Goal: Task Accomplishment & Management: Complete application form

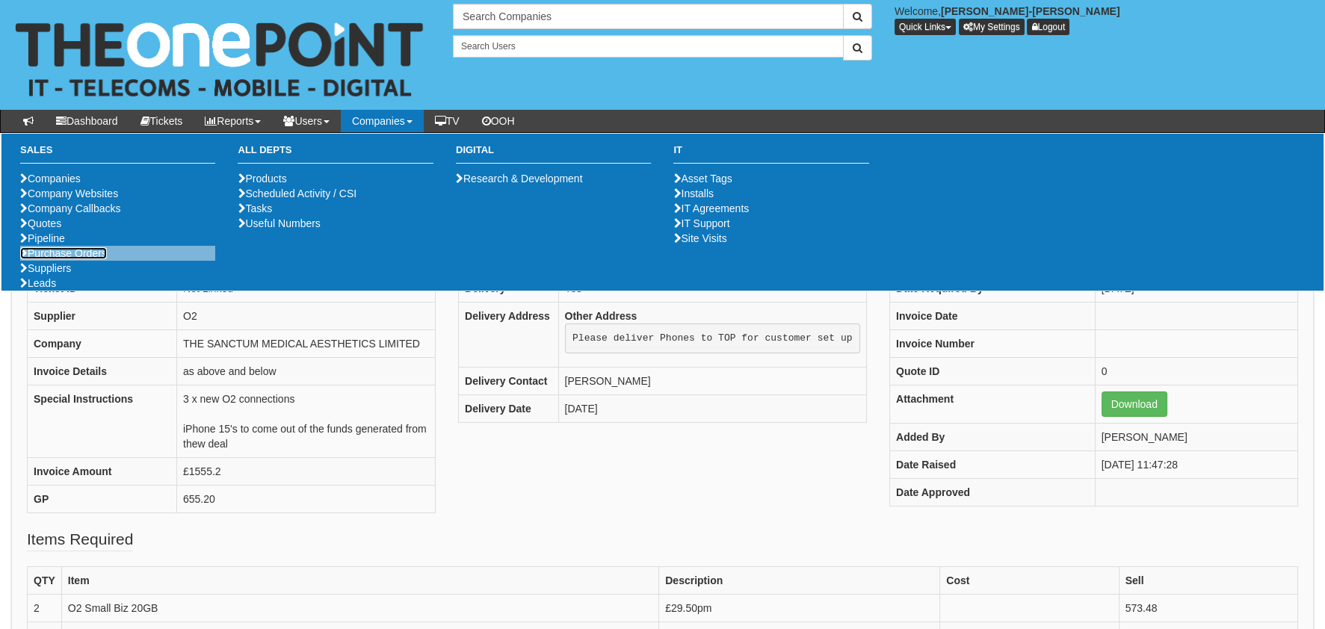
click at [52, 259] on link "Purchase Orders" at bounding box center [63, 253] width 87 height 12
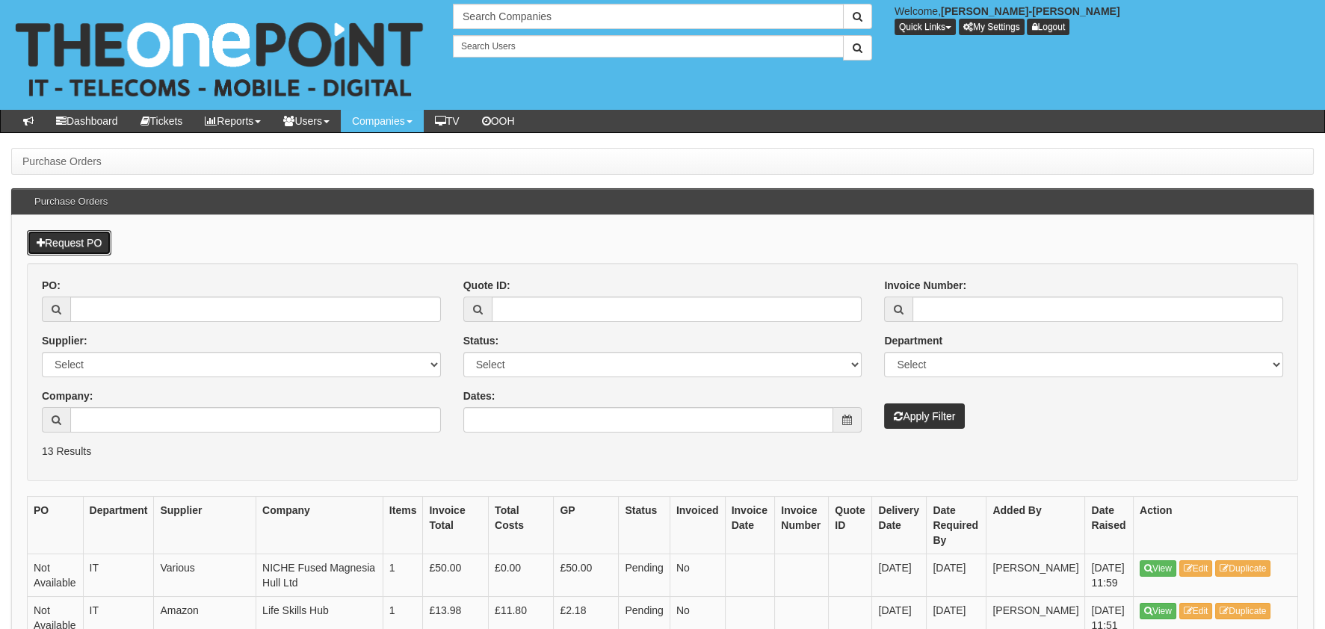
click at [105, 231] on link "Request PO" at bounding box center [69, 242] width 84 height 25
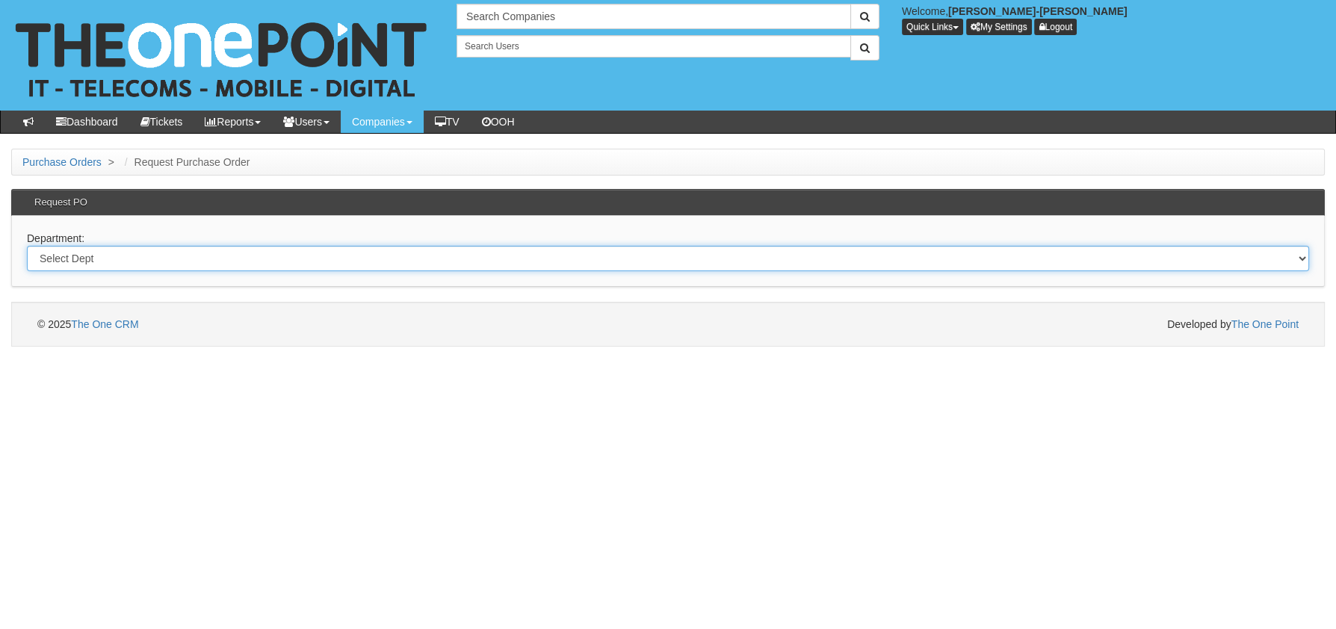
click at [85, 254] on select "Select Dept Digital Internal IT Mobiles Marketing Telecoms" at bounding box center [668, 258] width 1282 height 25
select select "?pipeID=&dept=MOB"
click at [27, 246] on select "Select Dept Digital Internal IT Mobiles Marketing Telecoms" at bounding box center [668, 258] width 1282 height 25
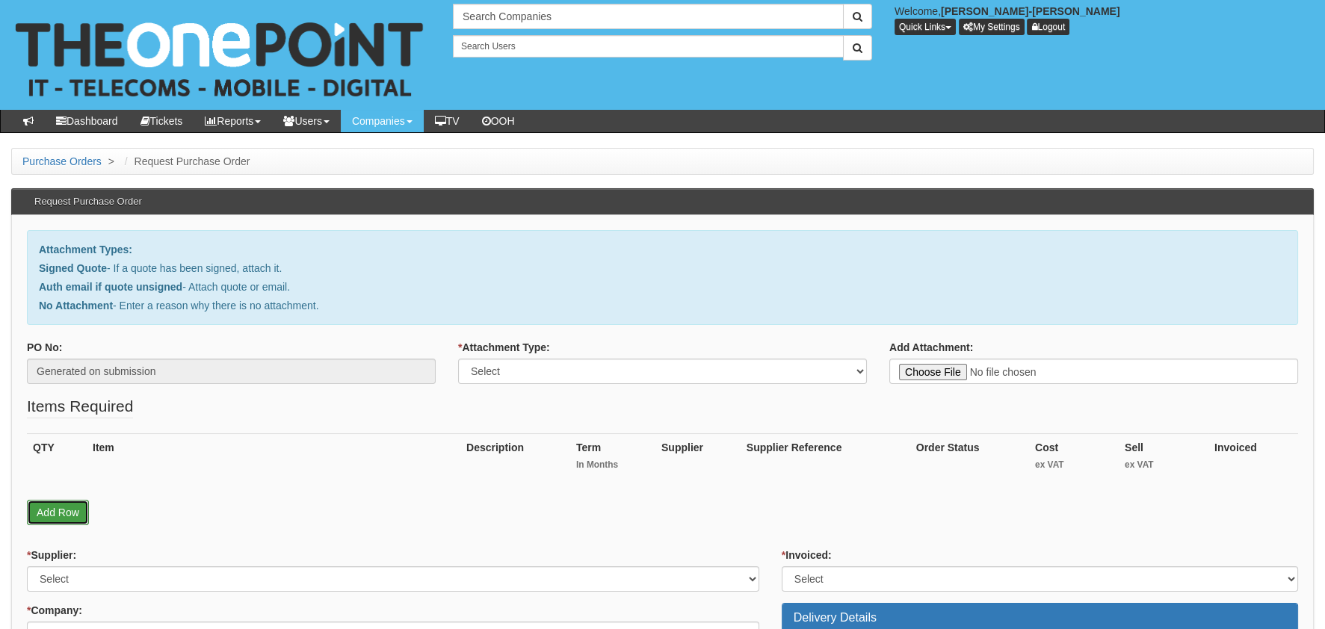
click at [49, 508] on link "Add Row" at bounding box center [58, 512] width 62 height 25
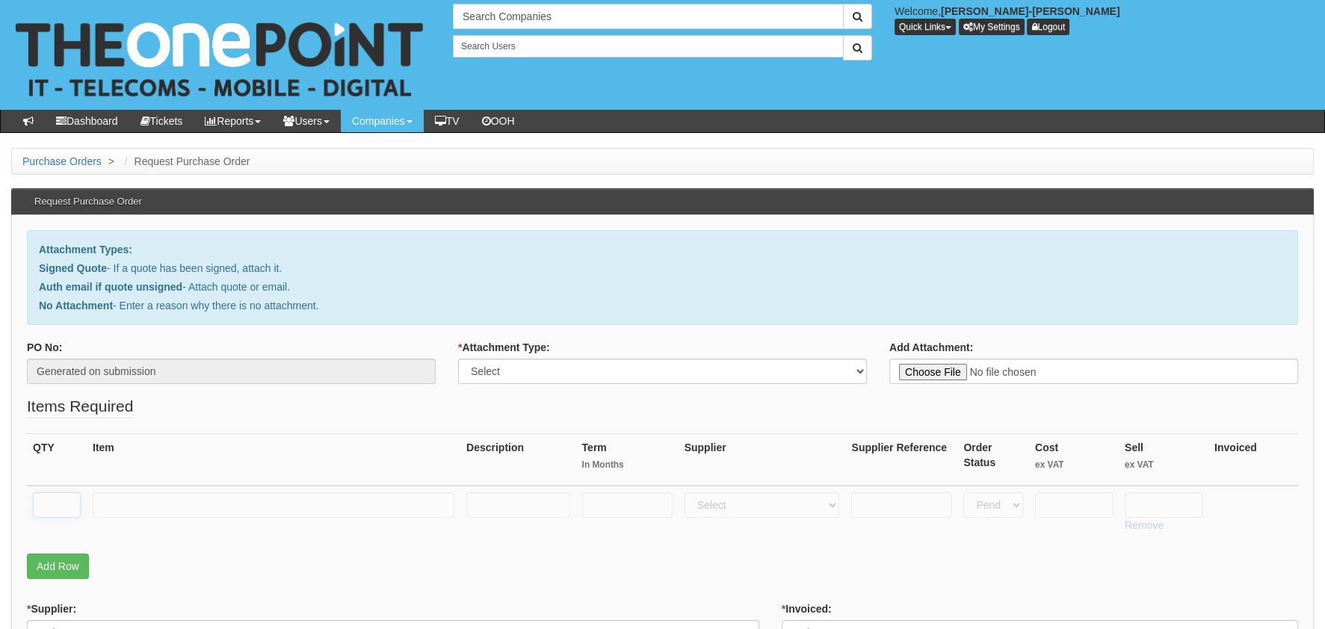
click at [46, 493] on input "text" at bounding box center [57, 504] width 48 height 25
type input "1"
click at [157, 509] on input "text" at bounding box center [274, 504] width 362 height 25
type input "RM DELIVERY"
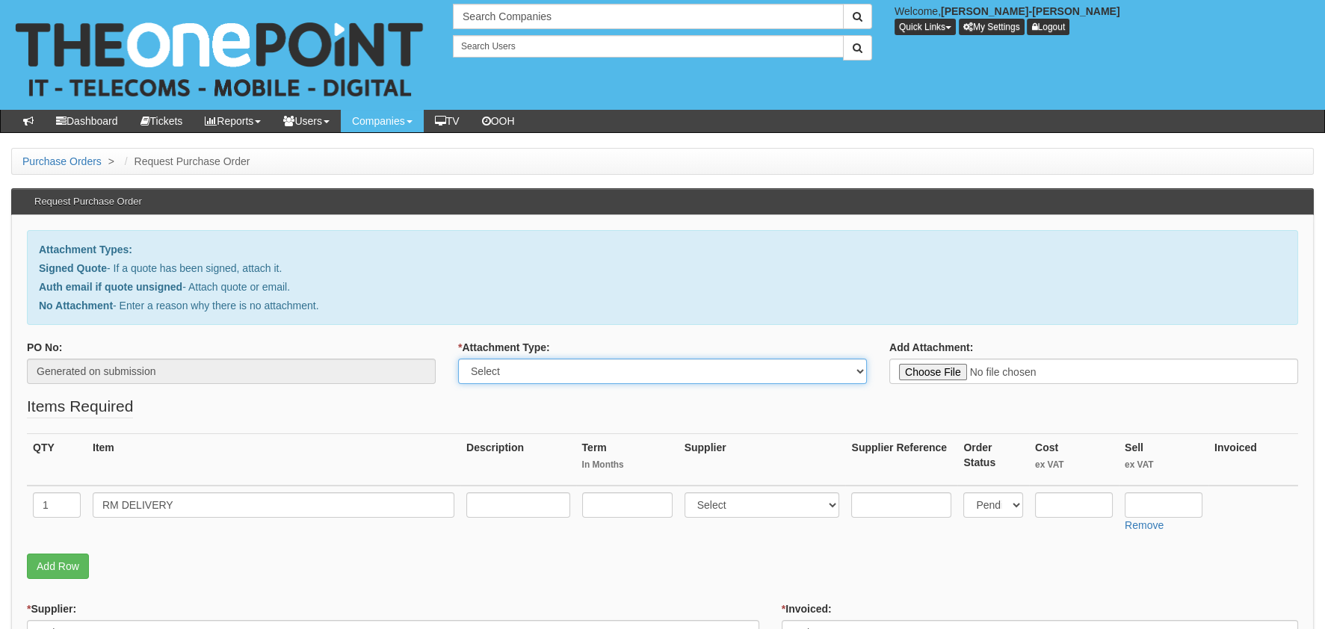
click at [569, 383] on select "Select Signed Quote Auth email with quote if unsigned No Attachment" at bounding box center [662, 371] width 409 height 25
select select "No Attachment"
click at [458, 359] on select "Select Signed Quote Auth email with quote if unsigned No Attachment" at bounding box center [662, 371] width 409 height 25
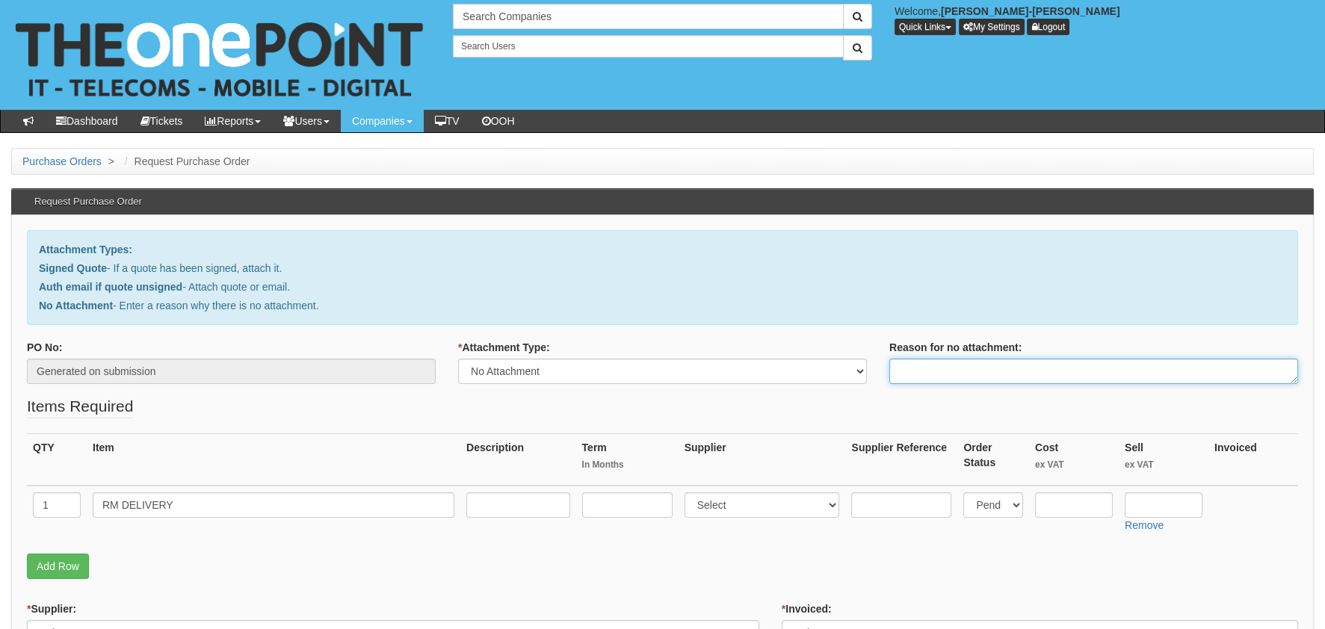
click at [964, 373] on textarea "Reason for no attachment:" at bounding box center [1093, 371] width 409 height 25
click at [940, 362] on textarea "Reason for no attachment:" at bounding box center [1093, 371] width 409 height 25
paste textarea "https://halo.theonepoint.co.uk/tickets?area=14&mainview=team&viewid=2&selid=40&…"
type textarea "https://halo.theonepoint.co.uk/tickets?area=14&mainview=team&viewid=2&selid=40&…"
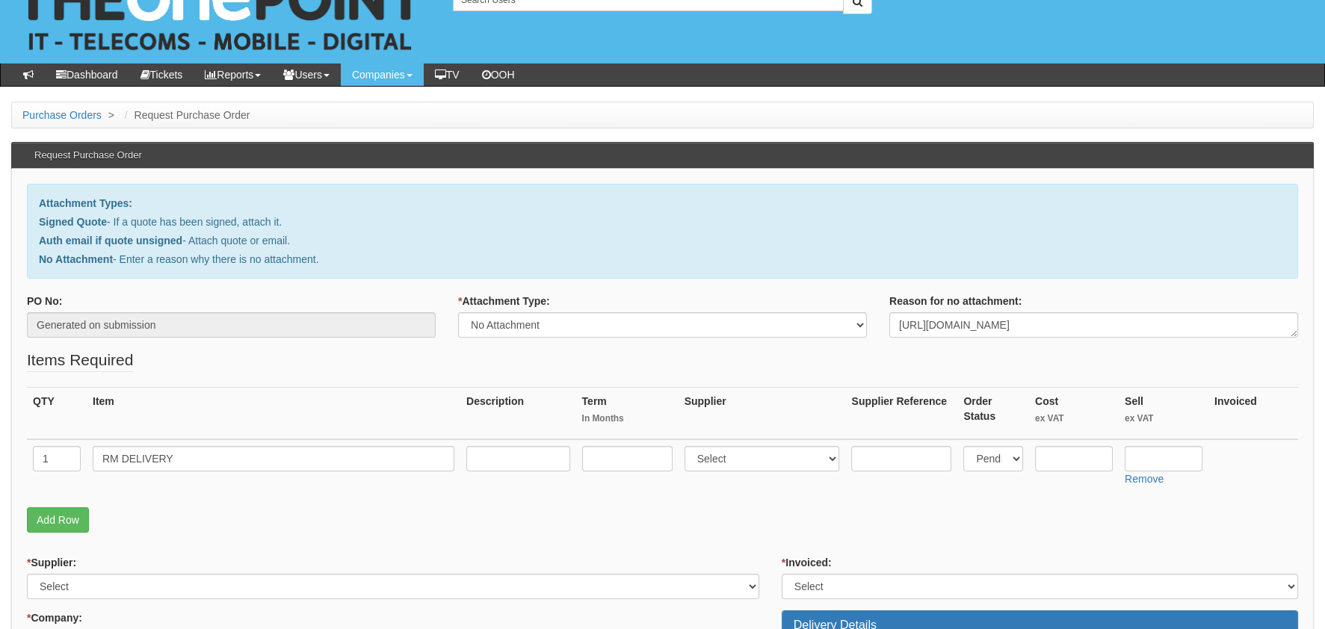
scroll to position [149, 0]
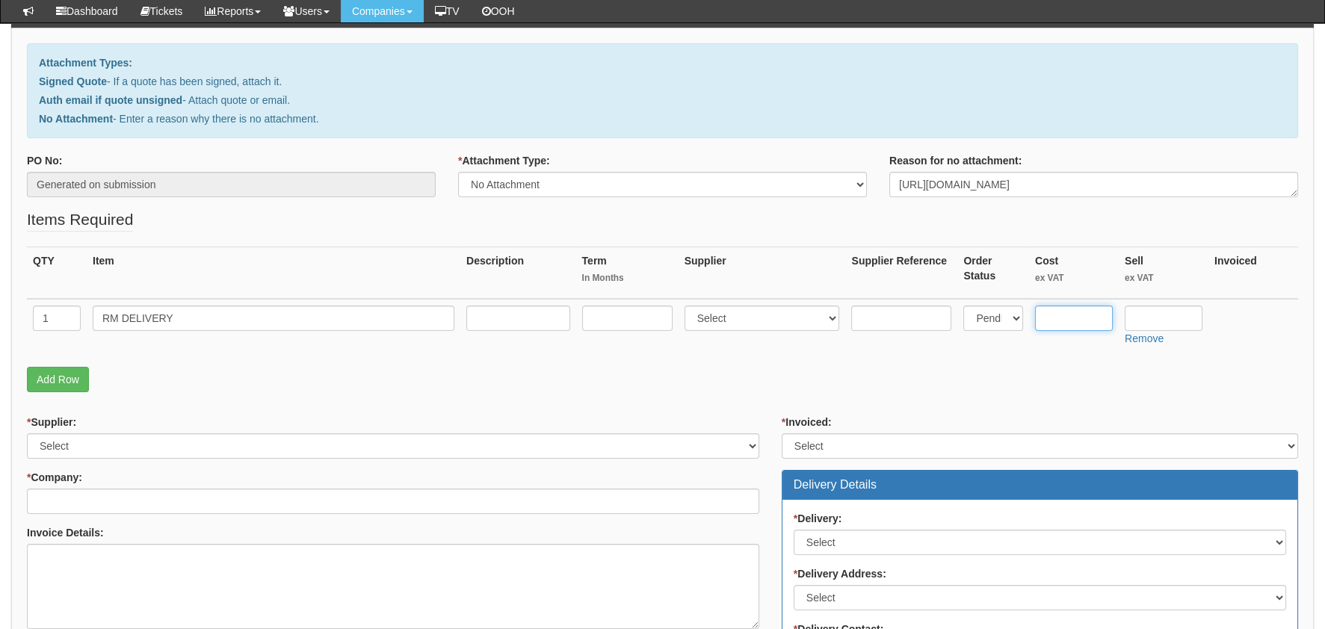
click at [1075, 306] on input "text" at bounding box center [1074, 318] width 78 height 25
type input "3.55"
click at [1185, 324] on input "text" at bounding box center [1164, 318] width 78 height 25
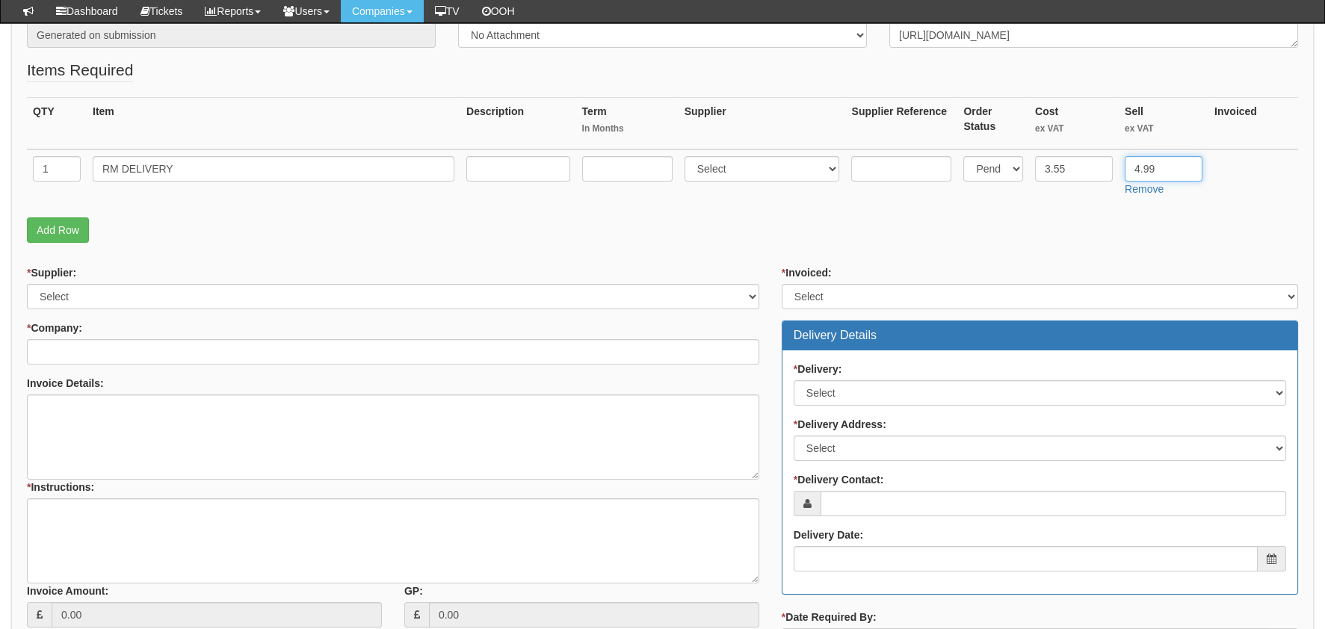
scroll to position [298, 0]
type input "4.99"
click at [179, 281] on div "* Supplier: Select 123 REG.co.uk 1Password 3 4Gon AA Jones Electric Ltd Abzorb …" at bounding box center [393, 287] width 732 height 44
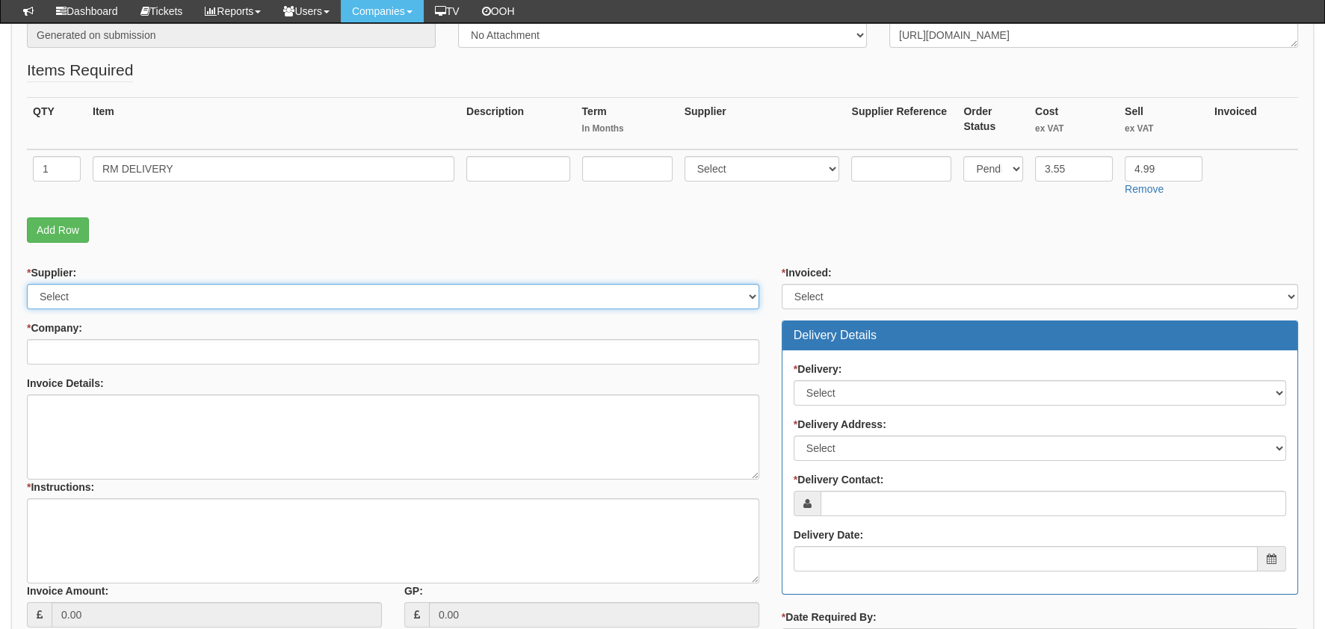
click at [185, 298] on select "Select 123 REG.co.uk 1Password 3 4Gon AA Jones Electric Ltd Abzorb Access Group…" at bounding box center [393, 296] width 732 height 25
select select "124"
click at [27, 284] on select "Select 123 REG.co.uk 1Password 3 4Gon AA Jones Electric Ltd Abzorb Access Group…" at bounding box center [393, 296] width 732 height 25
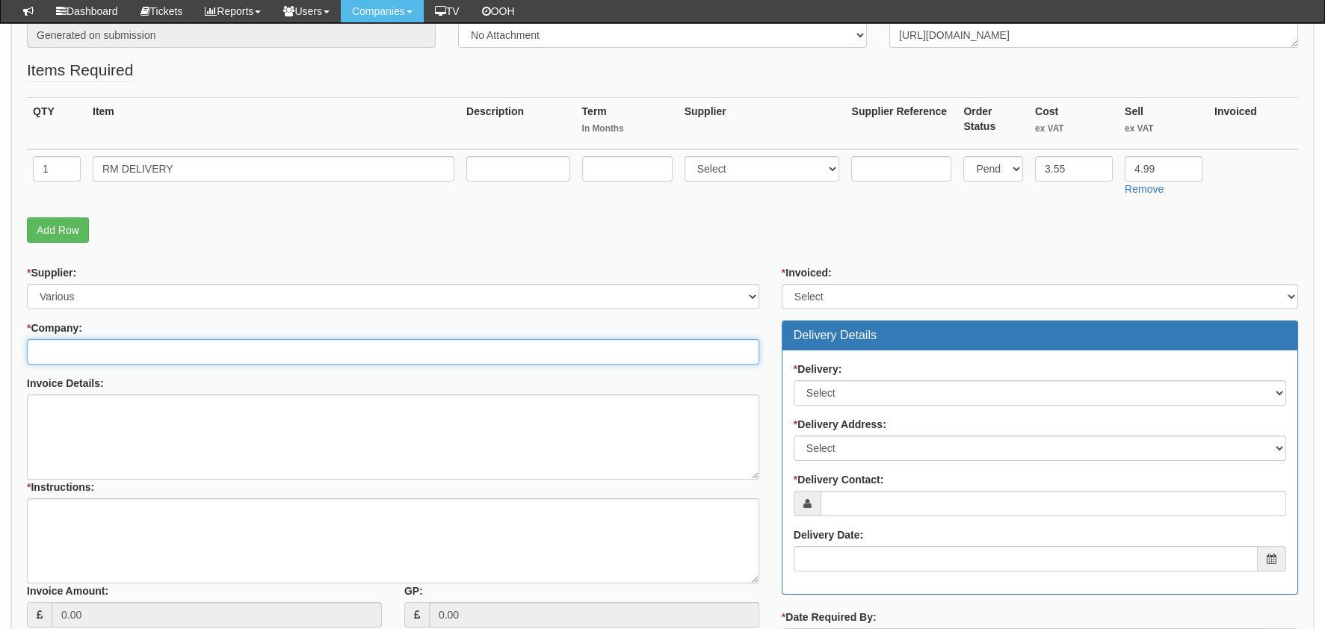
click at [105, 345] on input "* Company:" at bounding box center [393, 351] width 732 height 25
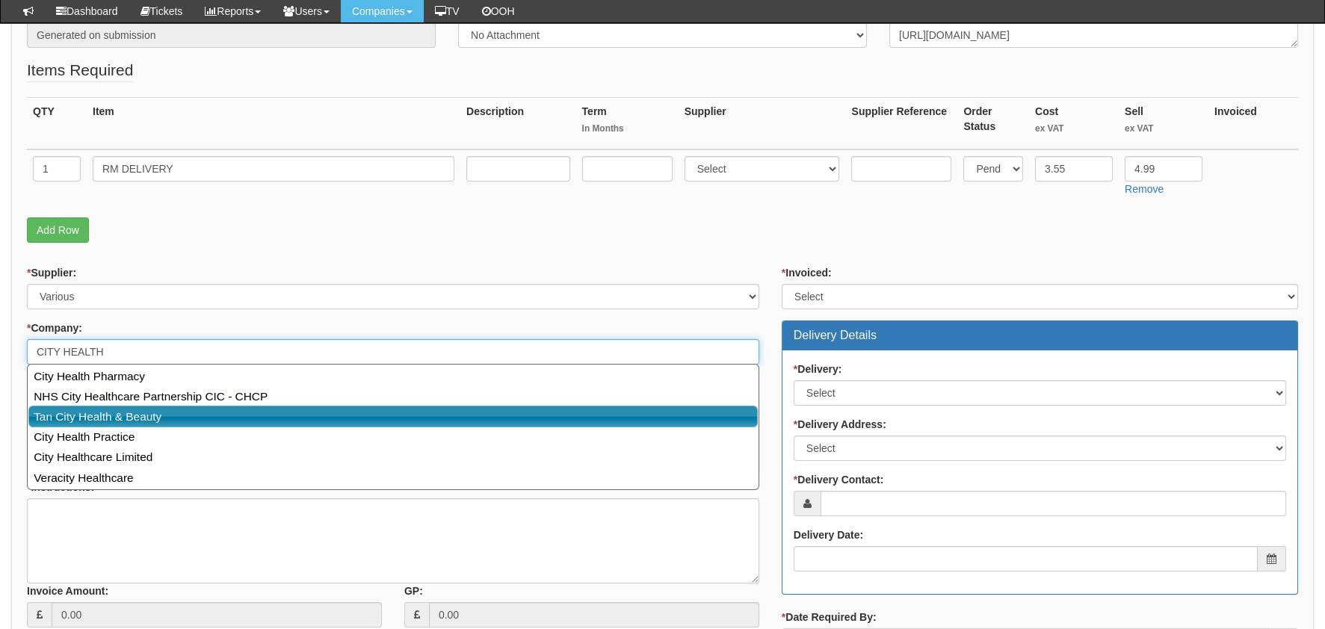
drag, startPoint x: 177, startPoint y: 406, endPoint x: 166, endPoint y: 404, distance: 11.4
click at [176, 406] on link "Tan City Health & Beauty" at bounding box center [392, 417] width 729 height 22
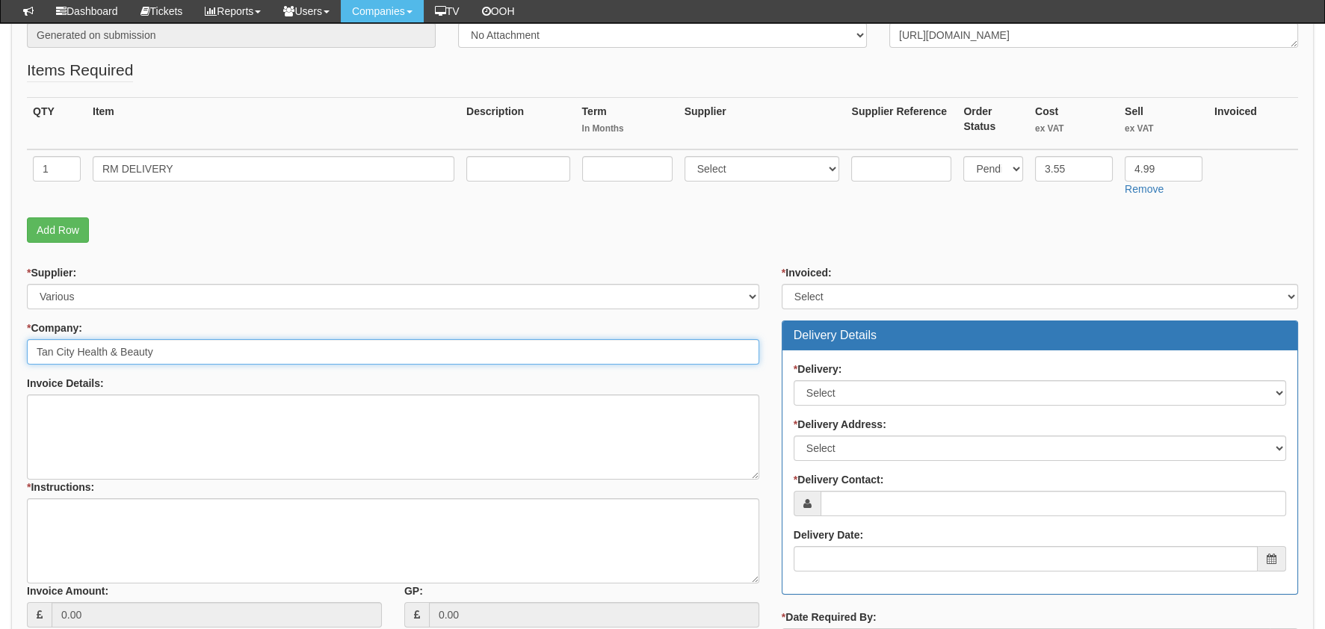
click at [152, 345] on input "Tan City Health & Beauty" at bounding box center [393, 351] width 732 height 25
click at [153, 345] on input "Tan City Health & Beauty" at bounding box center [393, 351] width 732 height 25
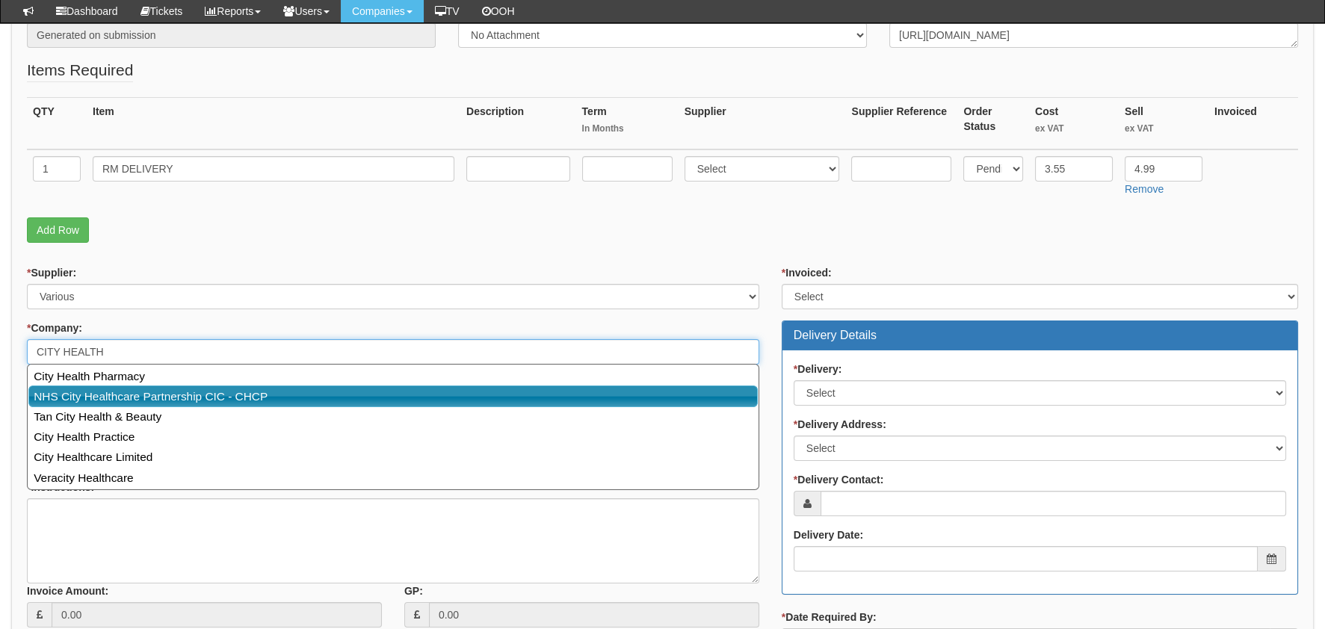
click at [153, 393] on link "NHS City Healthcare Partnership CIC - CHCP" at bounding box center [392, 397] width 729 height 22
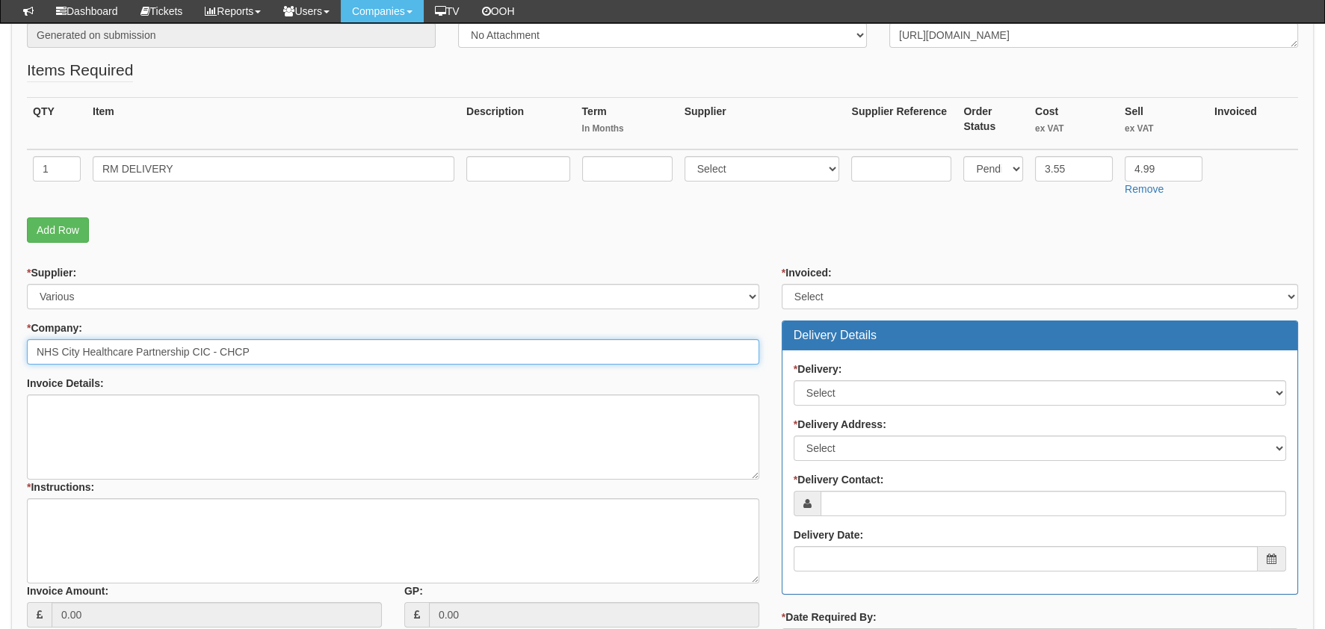
type input "NHS City Healthcare Partnership CIC - CHCP"
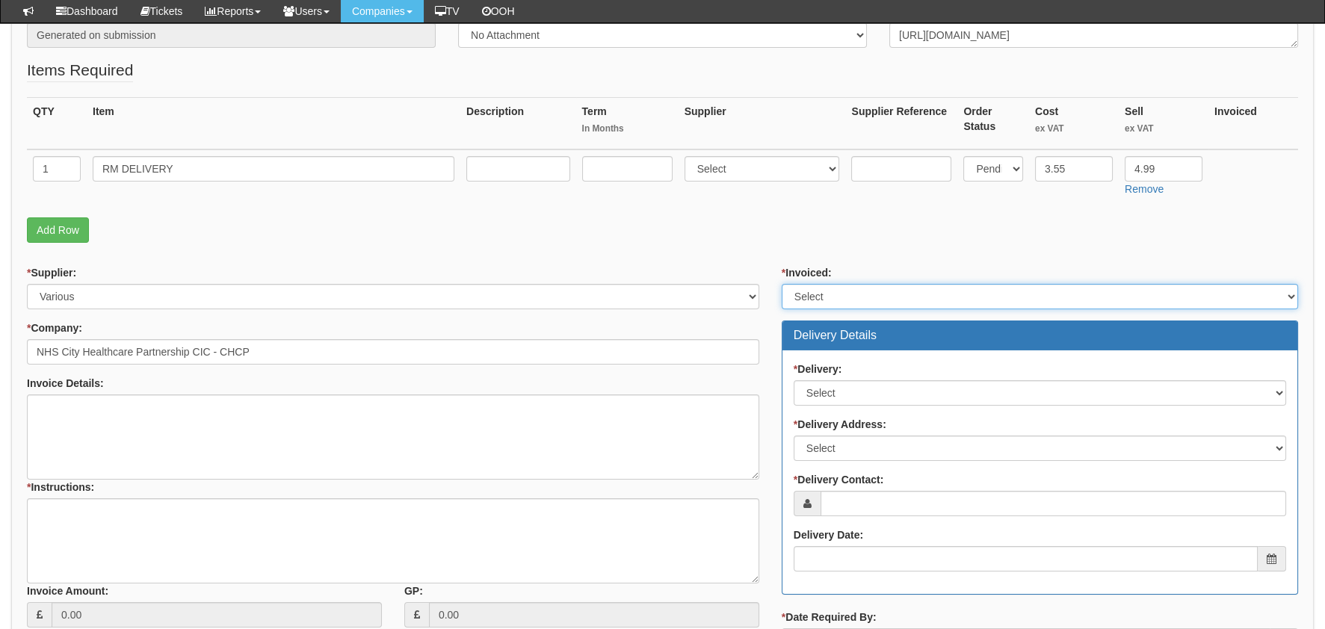
click at [898, 293] on select "Select Yes No N/A STB (part of order)" at bounding box center [1040, 296] width 516 height 25
select select "2"
click at [782, 284] on select "Select Yes No N/A STB (part of order)" at bounding box center [1040, 296] width 516 height 25
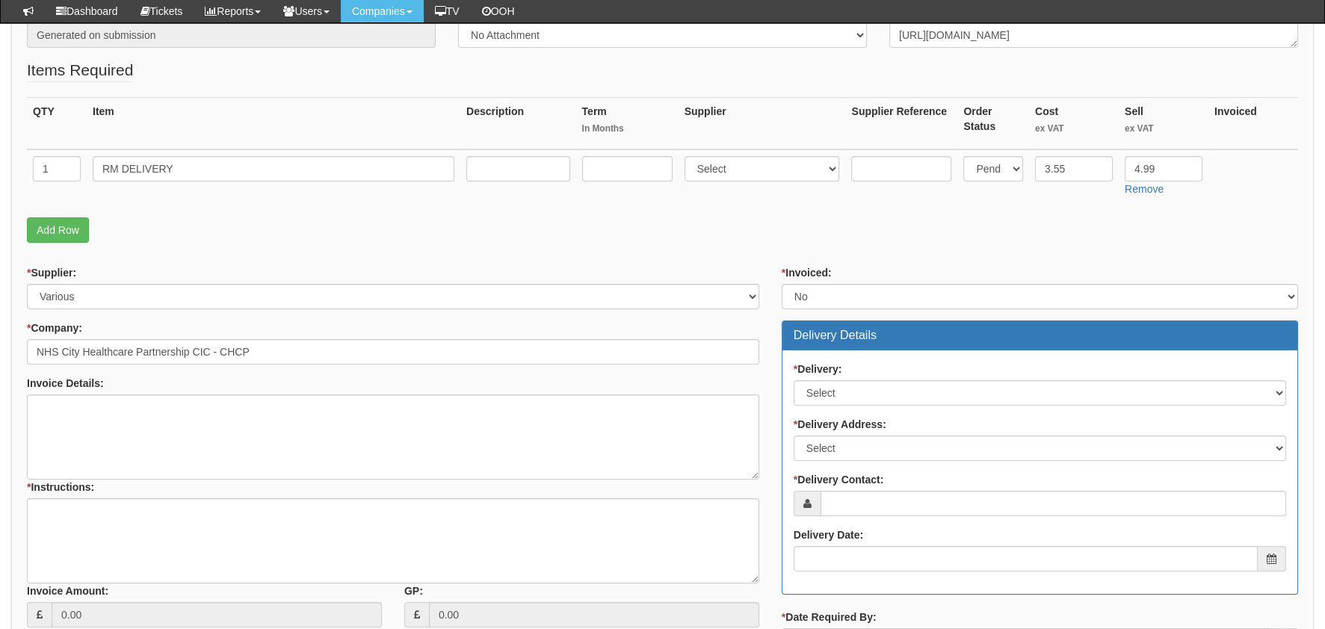
drag, startPoint x: 877, startPoint y: 360, endPoint x: 882, endPoint y: 398, distance: 37.6
click at [878, 362] on div "* Delivery: Select No Not Applicable Yes" at bounding box center [1040, 384] width 492 height 44
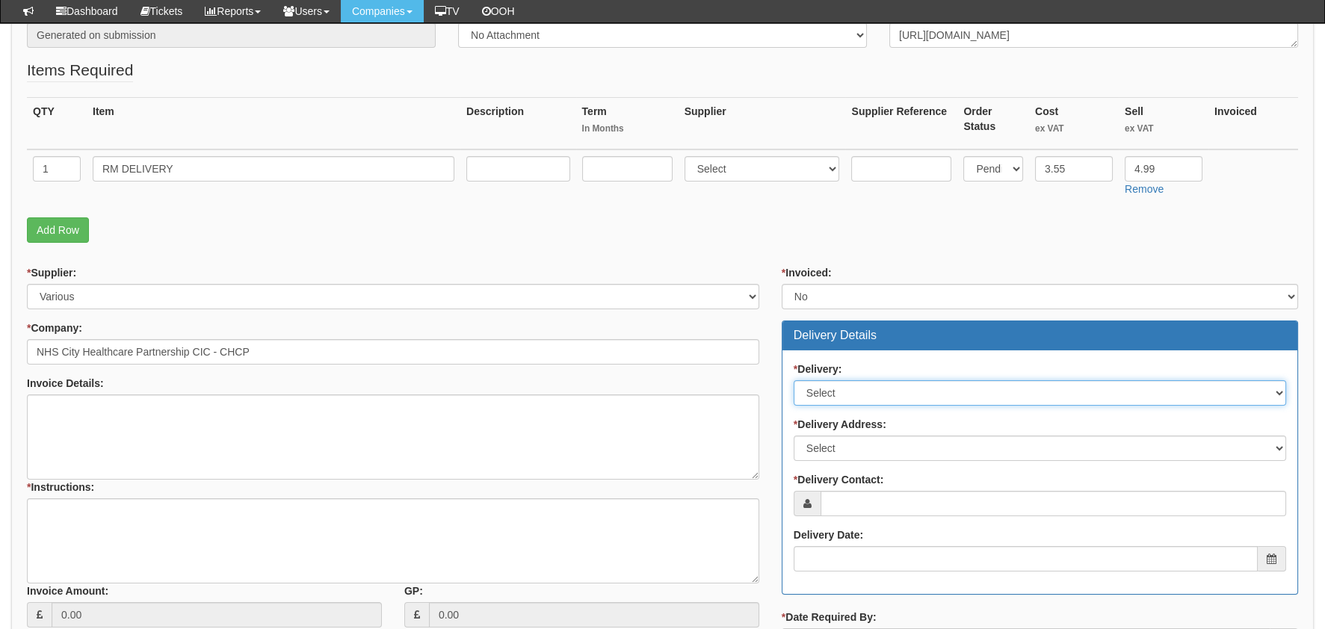
click at [883, 399] on select "Select No Not Applicable Yes" at bounding box center [1040, 392] width 492 height 25
select select "1"
click at [794, 380] on select "Select No Not Applicable Yes" at bounding box center [1040, 392] width 492 height 25
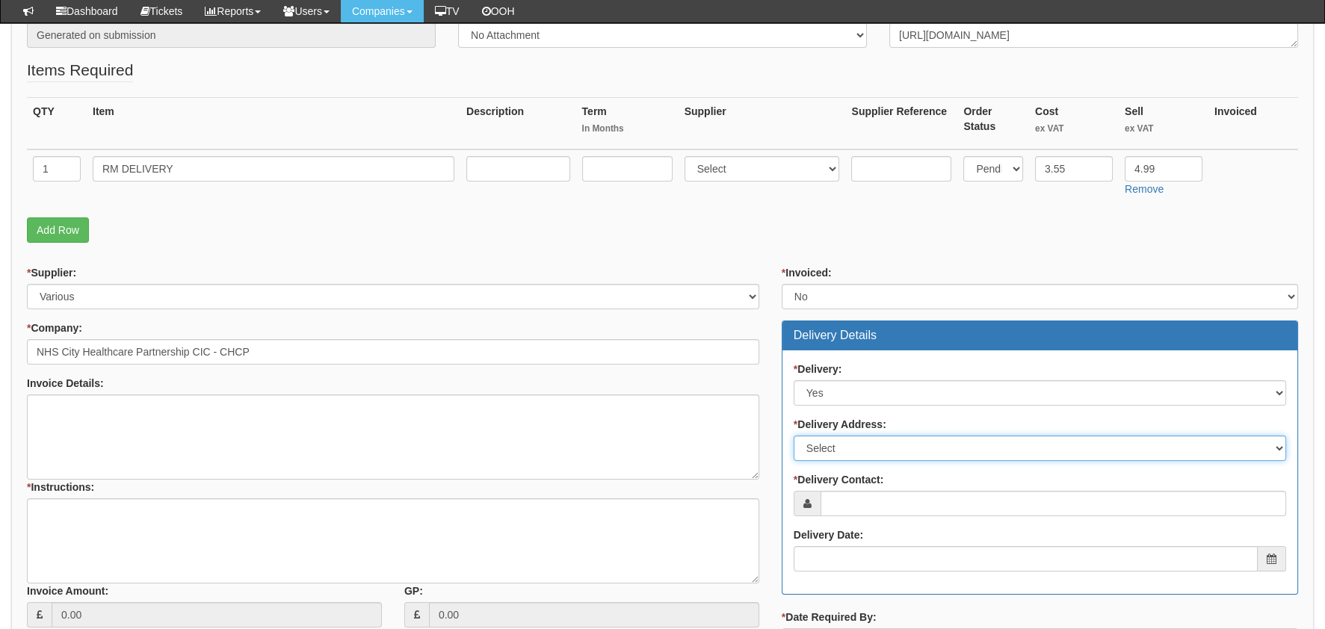
click at [892, 447] on select "Select Not Applicable Main Address - HU3 4AE Other" at bounding box center [1040, 448] width 492 height 25
select select "other"
click at [794, 436] on select "Select Not Applicable Main Address - HU3 4AE Other" at bounding box center [1040, 448] width 492 height 25
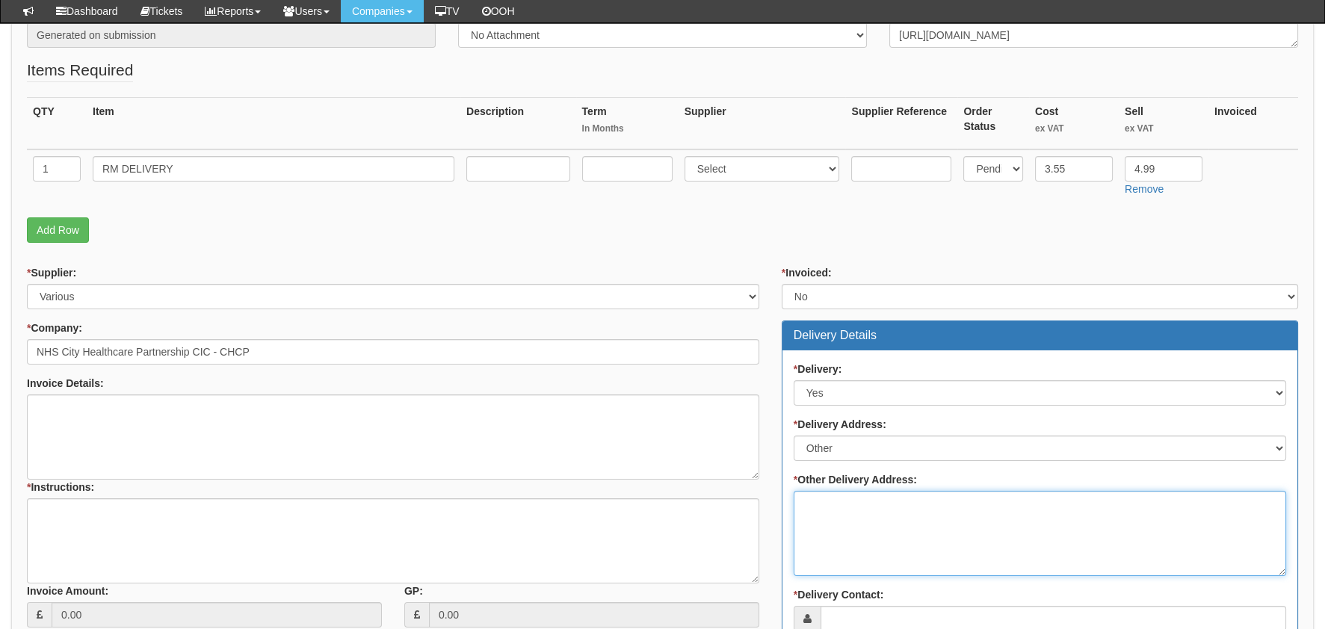
drag, startPoint x: 866, startPoint y: 489, endPoint x: 865, endPoint y: 498, distance: 9.0
click at [866, 491] on textarea "* Other Delivery Address:" at bounding box center [1040, 533] width 492 height 85
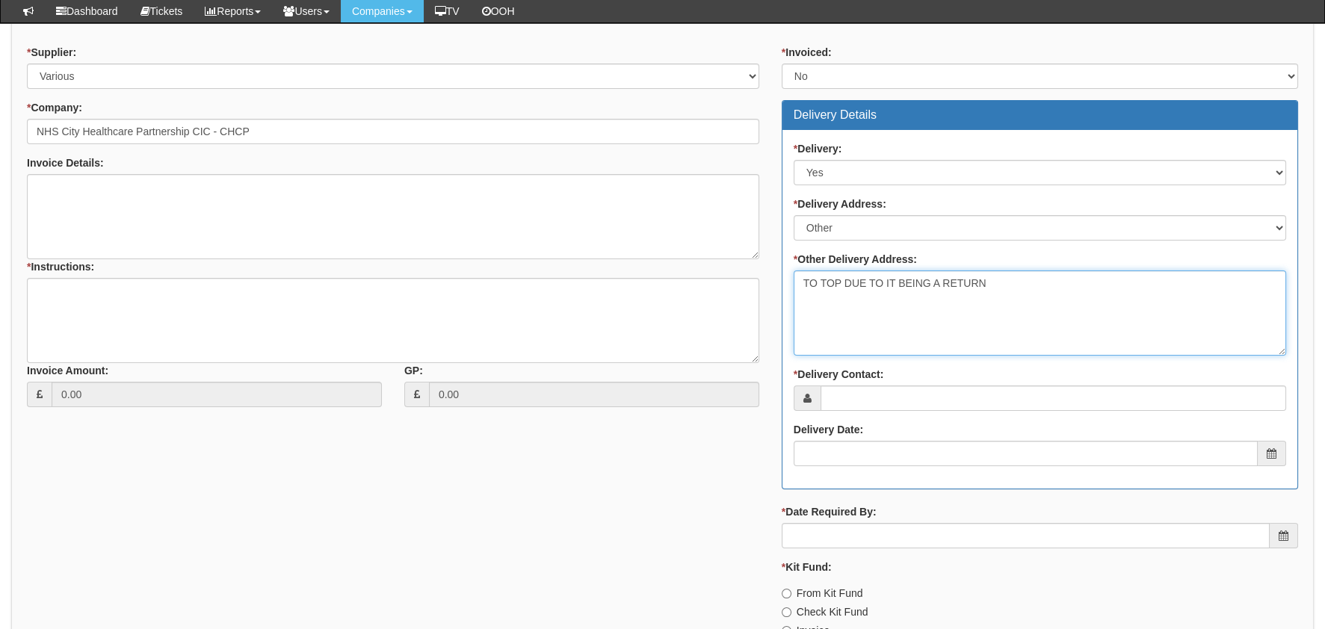
scroll to position [448, 0]
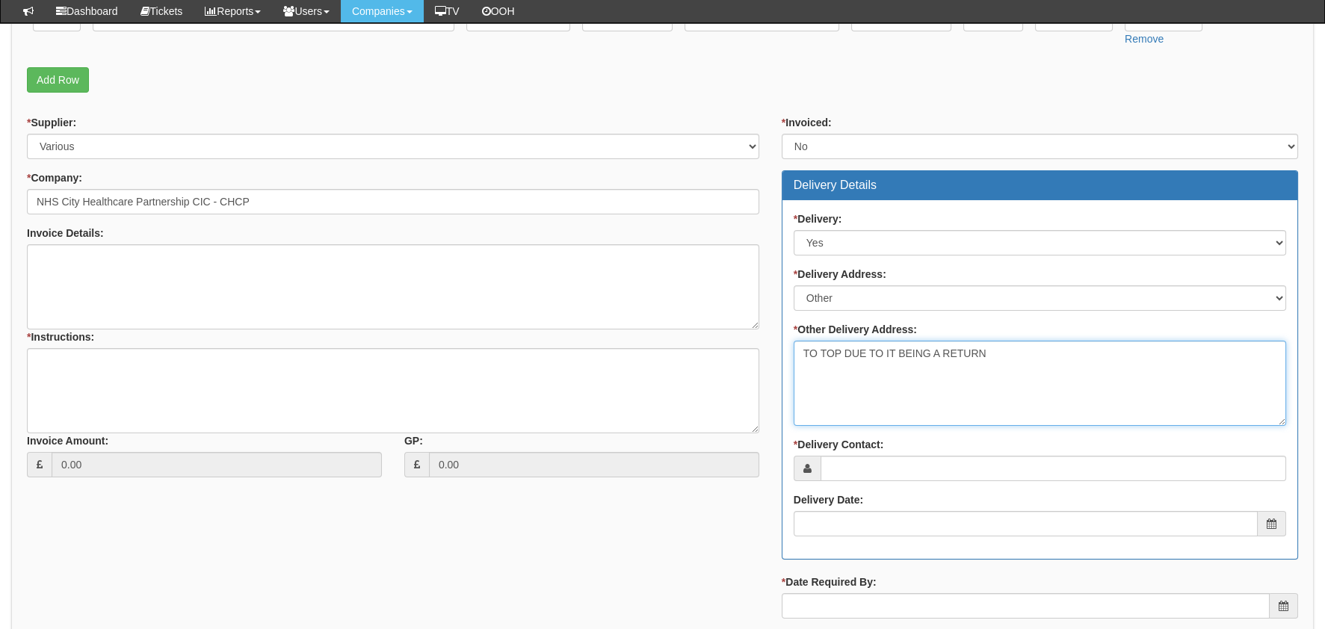
type textarea "TO TOP DUE TO IT BEING A RETURN"
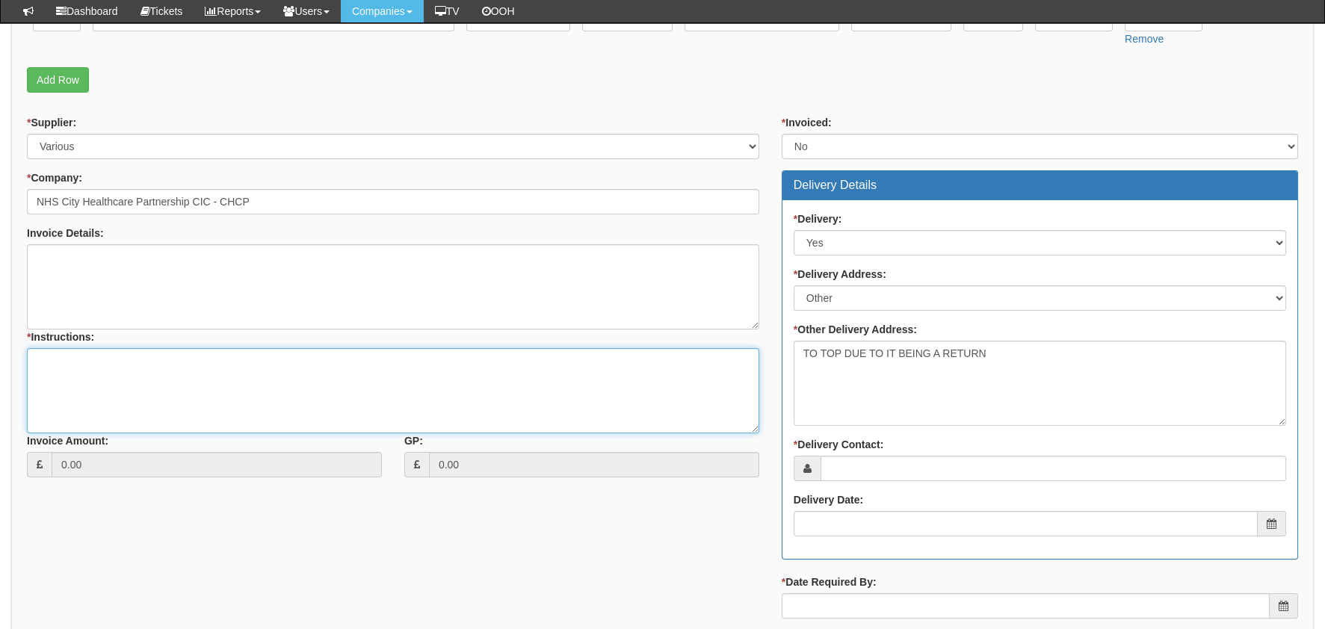
drag, startPoint x: 119, startPoint y: 379, endPoint x: 148, endPoint y: 377, distance: 29.2
click at [120, 380] on textarea "* Instructions:" at bounding box center [393, 390] width 732 height 85
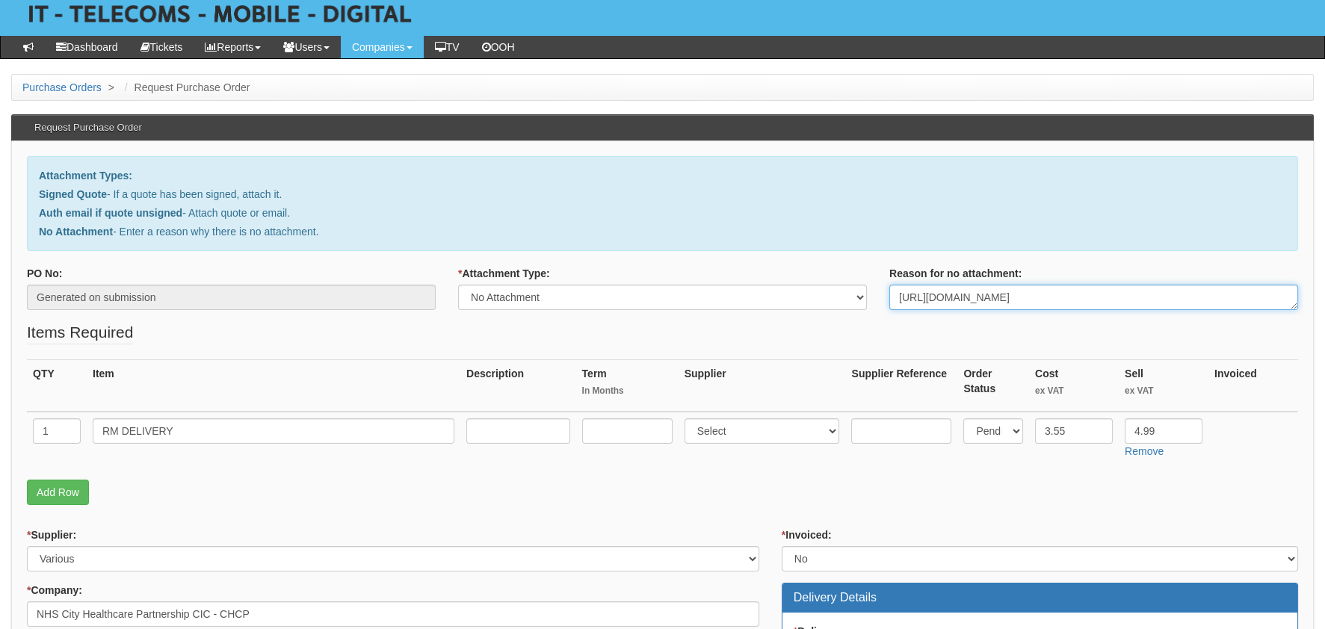
scroll to position [30, 0]
drag, startPoint x: 935, startPoint y: 302, endPoint x: 912, endPoint y: 300, distance: 23.3
click at [912, 298] on textarea "https://halo.theonepoint.co.uk/tickets?area=14&mainview=team&viewid=2&selid=40&…" at bounding box center [1093, 297] width 409 height 25
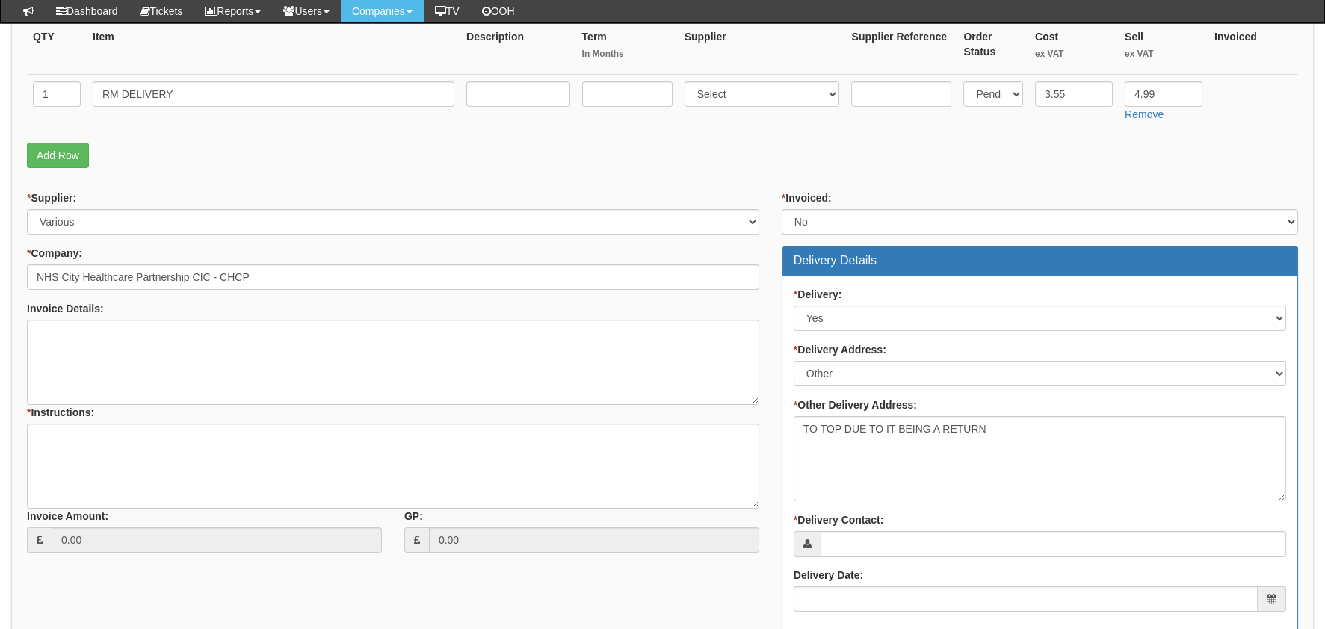
click at [190, 412] on div "* Instructions:" at bounding box center [393, 377] width 732 height 93
click at [163, 448] on textarea "* Instructions:" at bounding box center [393, 466] width 732 height 85
paste textarea "431080"
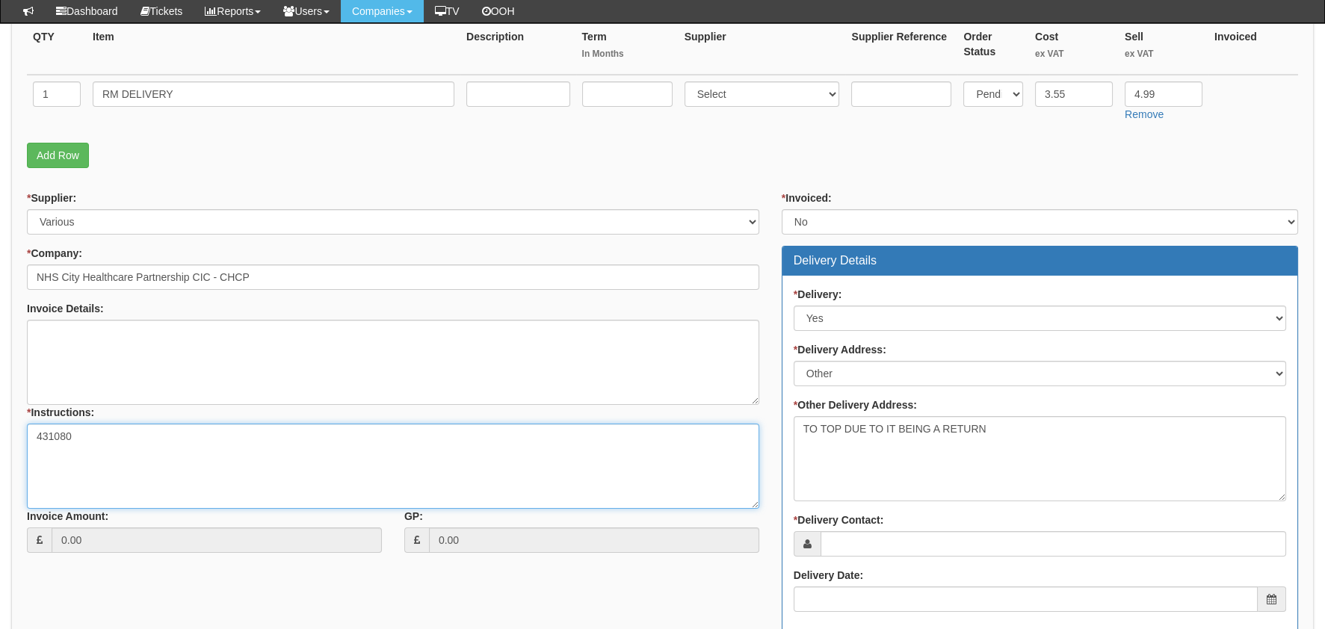
type textarea "431080"
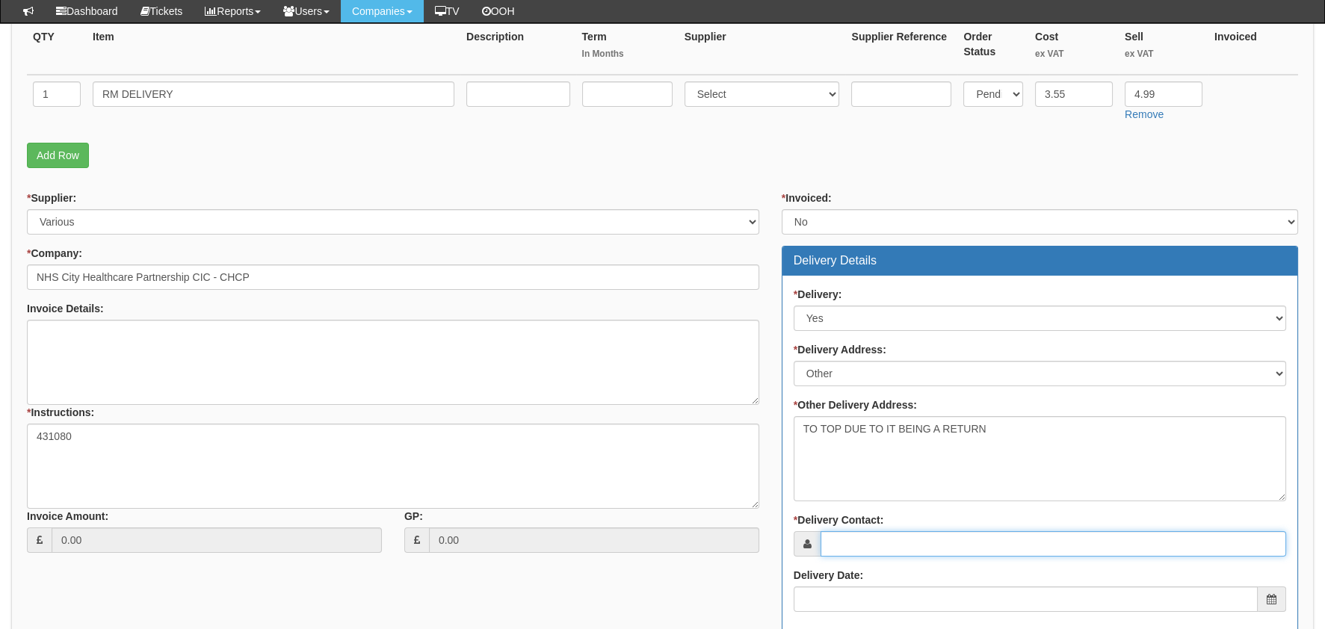
click at [884, 545] on input "* Delivery Contact:" at bounding box center [1054, 543] width 466 height 25
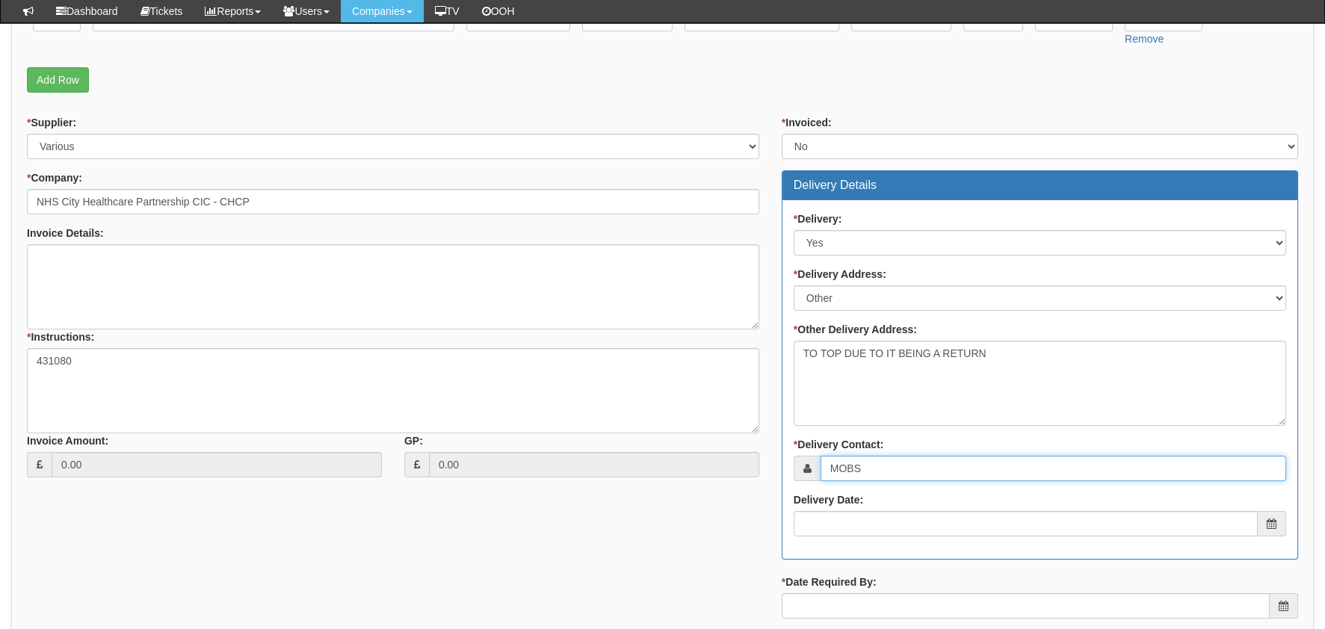
type input "MOBS"
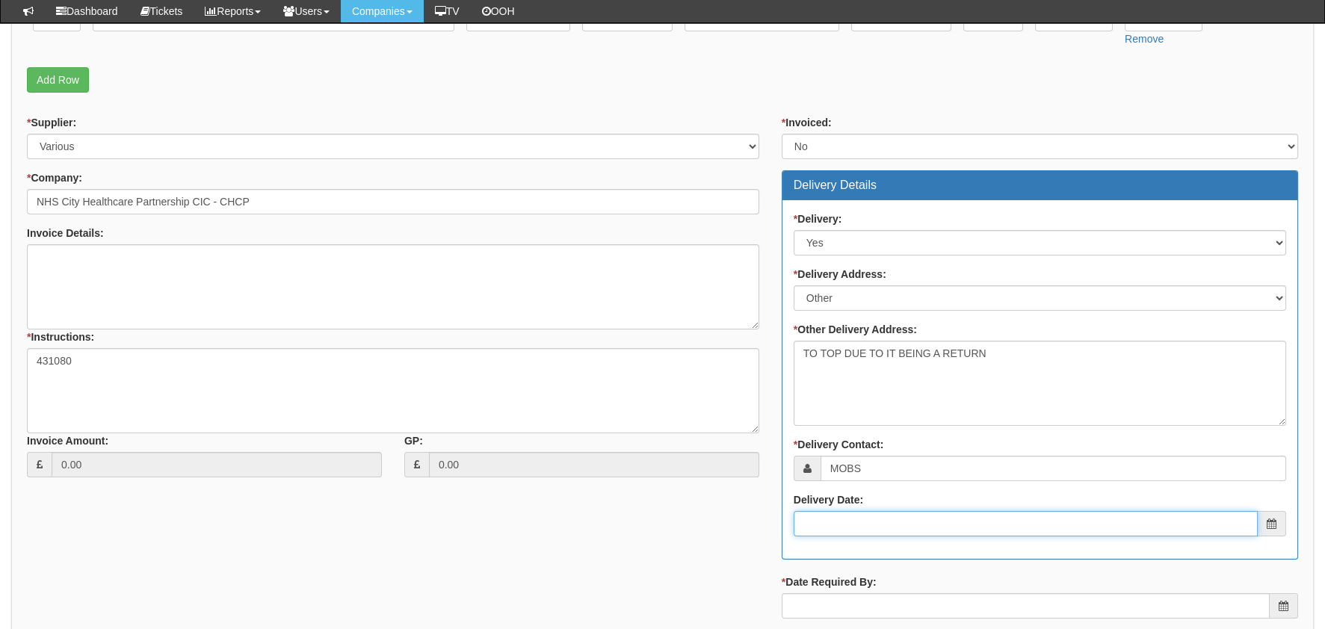
click at [934, 532] on input "Delivery Date:" at bounding box center [1026, 523] width 464 height 25
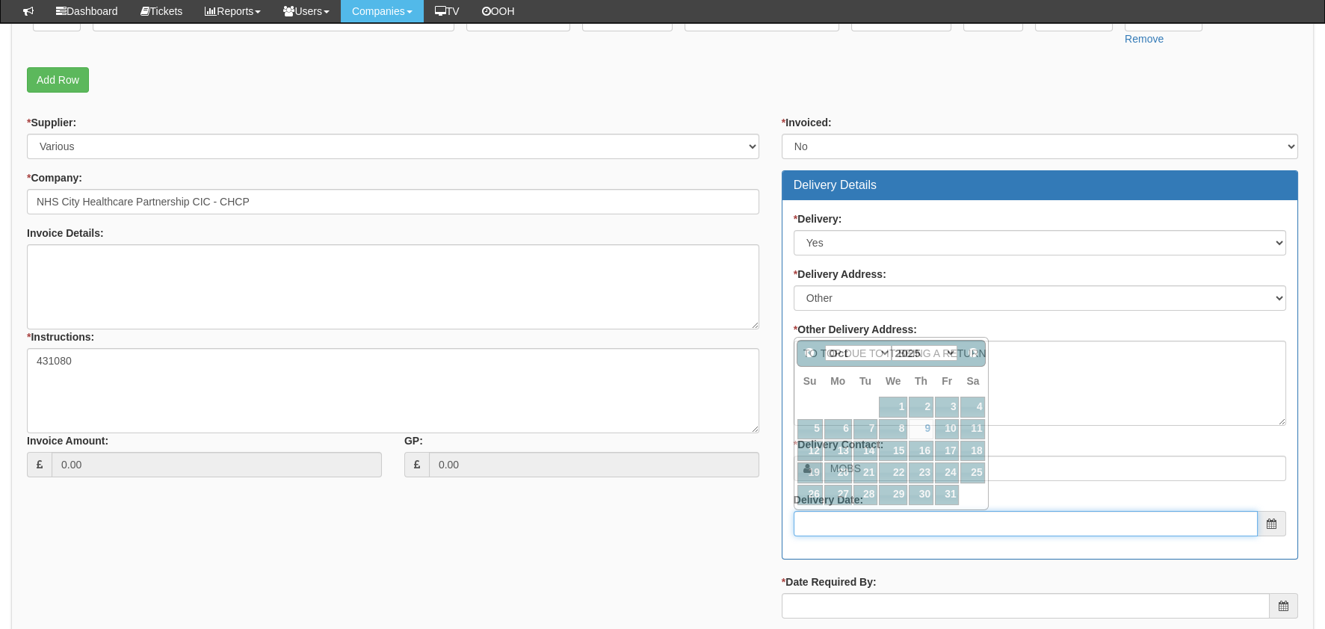
click at [940, 516] on input "Delivery Date:" at bounding box center [1026, 523] width 464 height 25
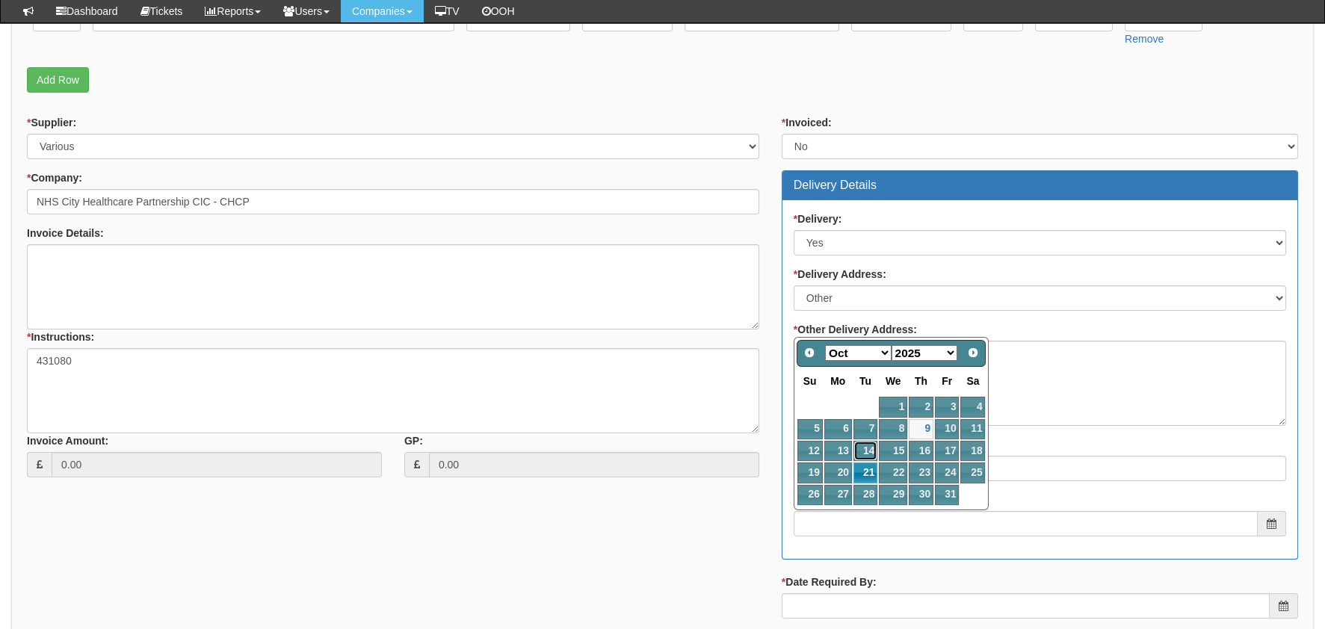
click at [856, 457] on link "14" at bounding box center [865, 451] width 24 height 20
type input "2025-10-14"
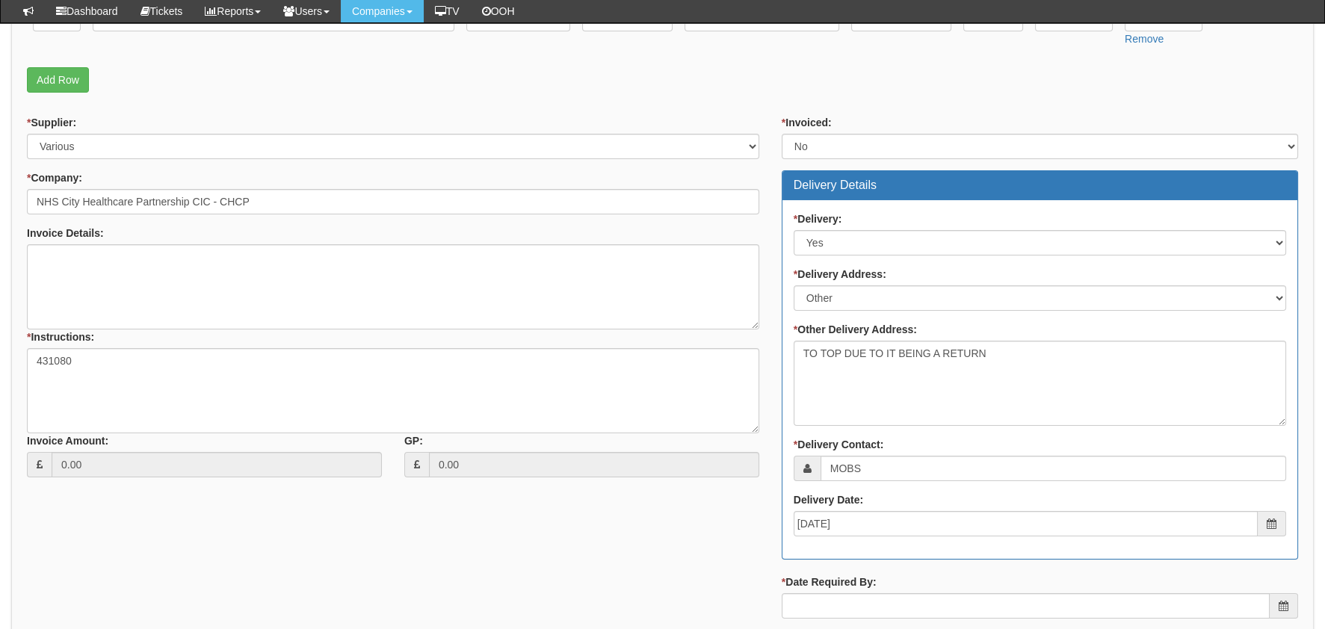
scroll to position [597, 0]
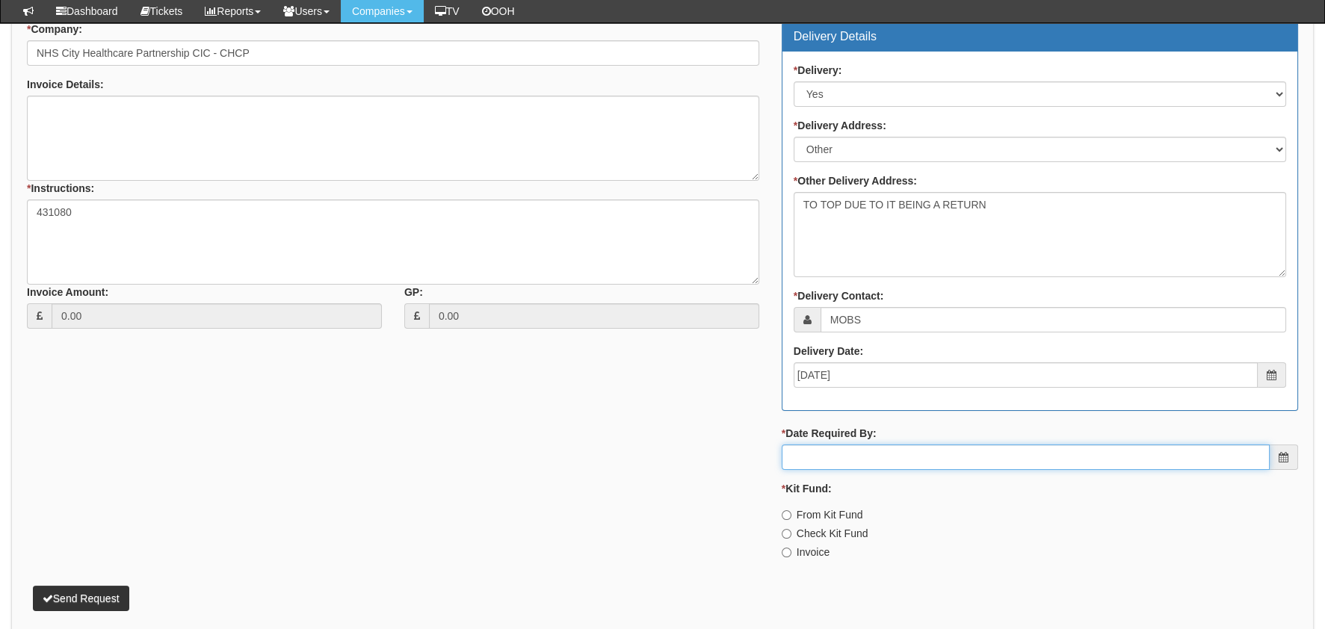
drag, startPoint x: 874, startPoint y: 458, endPoint x: 857, endPoint y: 492, distance: 37.4
click at [873, 458] on input "* Date Required By:" at bounding box center [1026, 457] width 488 height 25
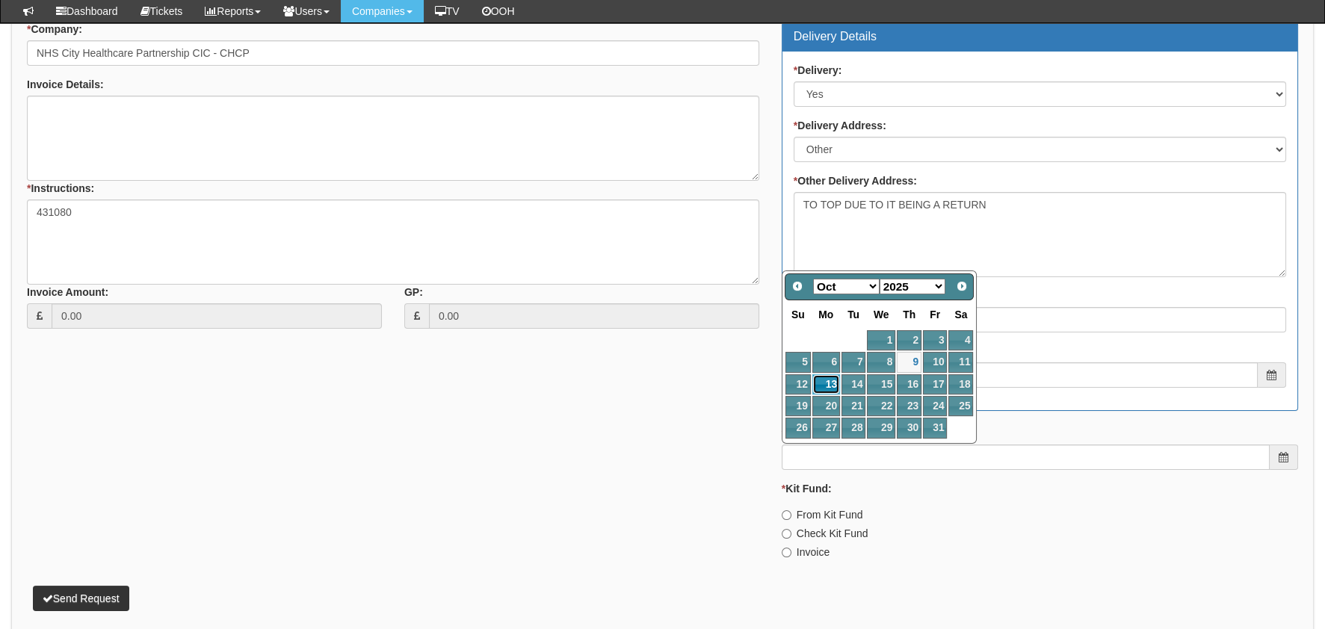
click at [836, 383] on link "13" at bounding box center [826, 384] width 28 height 20
type input "2025-10-13"
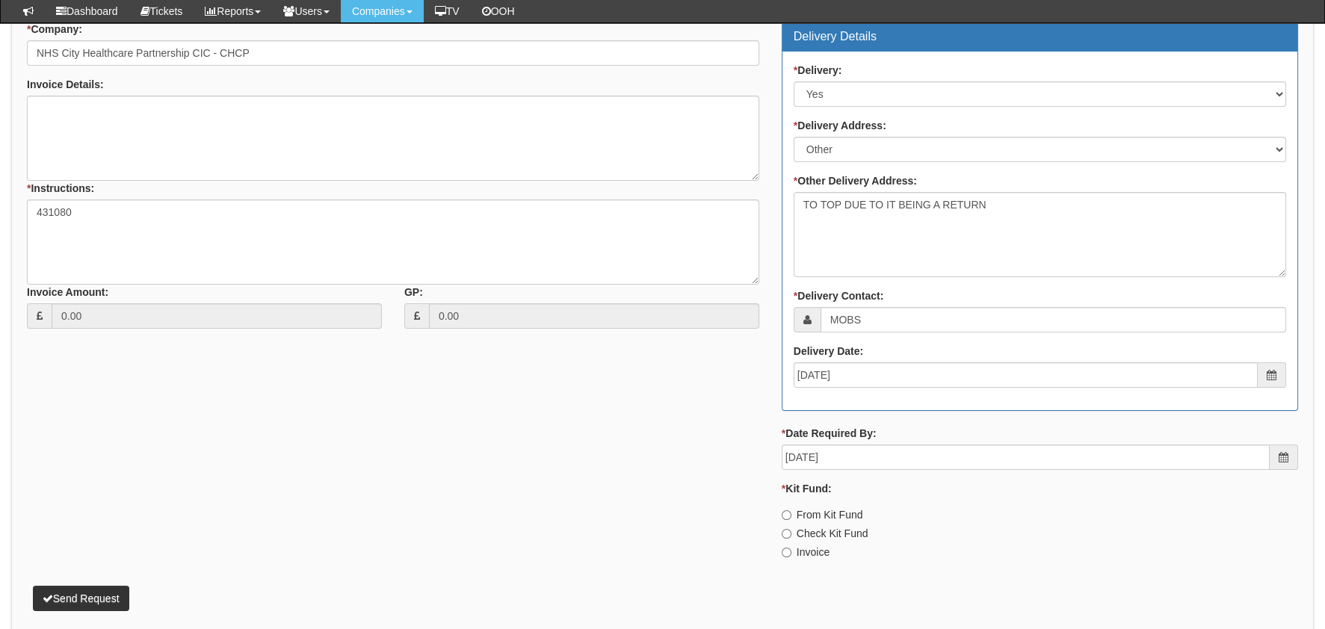
drag, startPoint x: 818, startPoint y: 550, endPoint x: 793, endPoint y: 547, distance: 24.8
click at [818, 550] on label "Invoice" at bounding box center [806, 552] width 48 height 15
click at [791, 550] on input "Invoice" at bounding box center [787, 553] width 10 height 10
radio input "true"
click at [56, 596] on button "Send Request" at bounding box center [81, 598] width 96 height 25
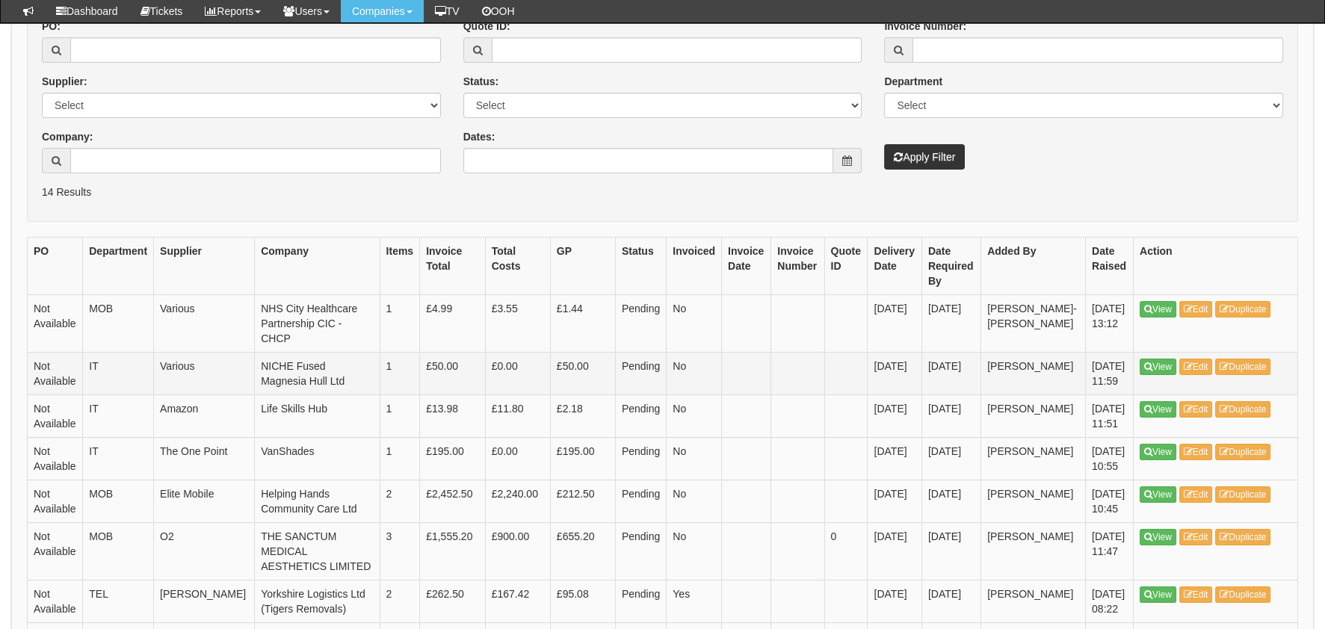
scroll to position [298, 0]
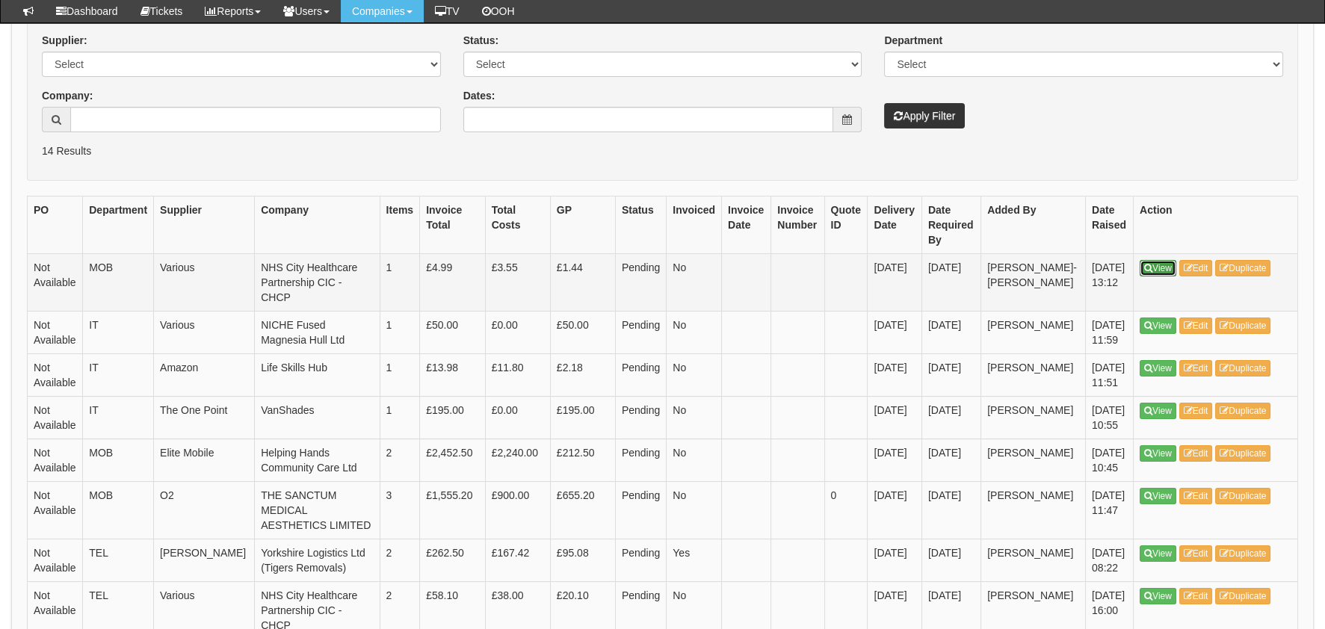
click at [1168, 265] on link "View" at bounding box center [1158, 268] width 37 height 16
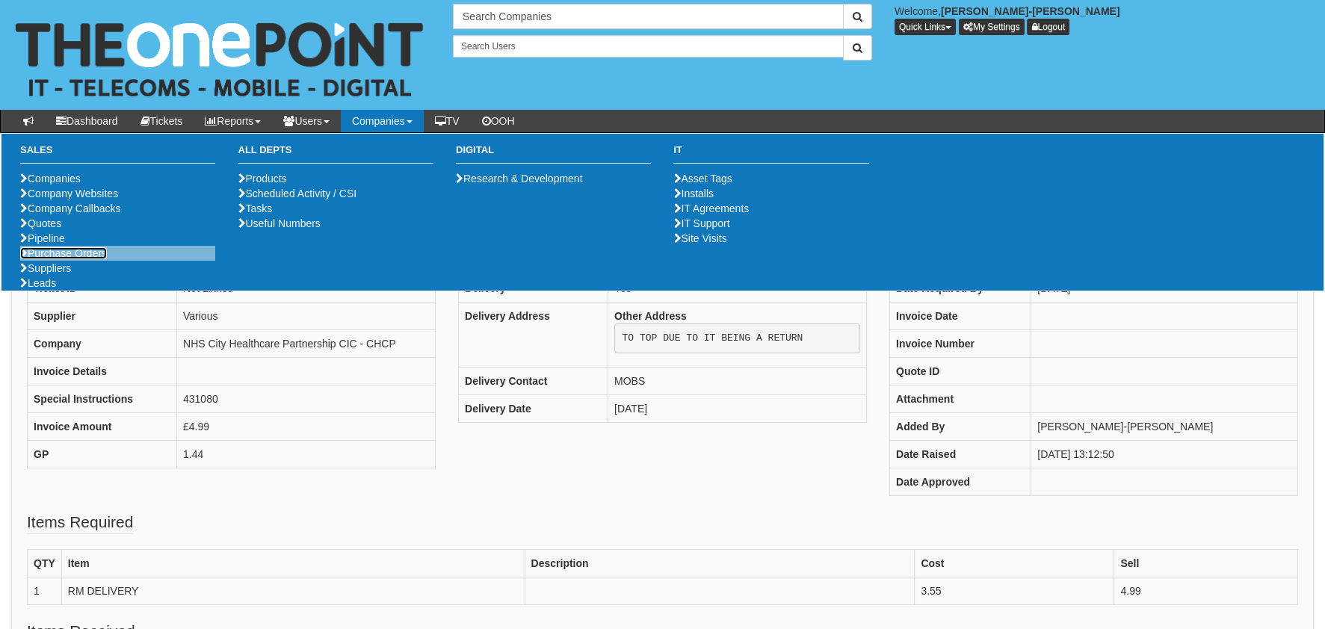
click at [69, 259] on link "Purchase Orders" at bounding box center [63, 253] width 87 height 12
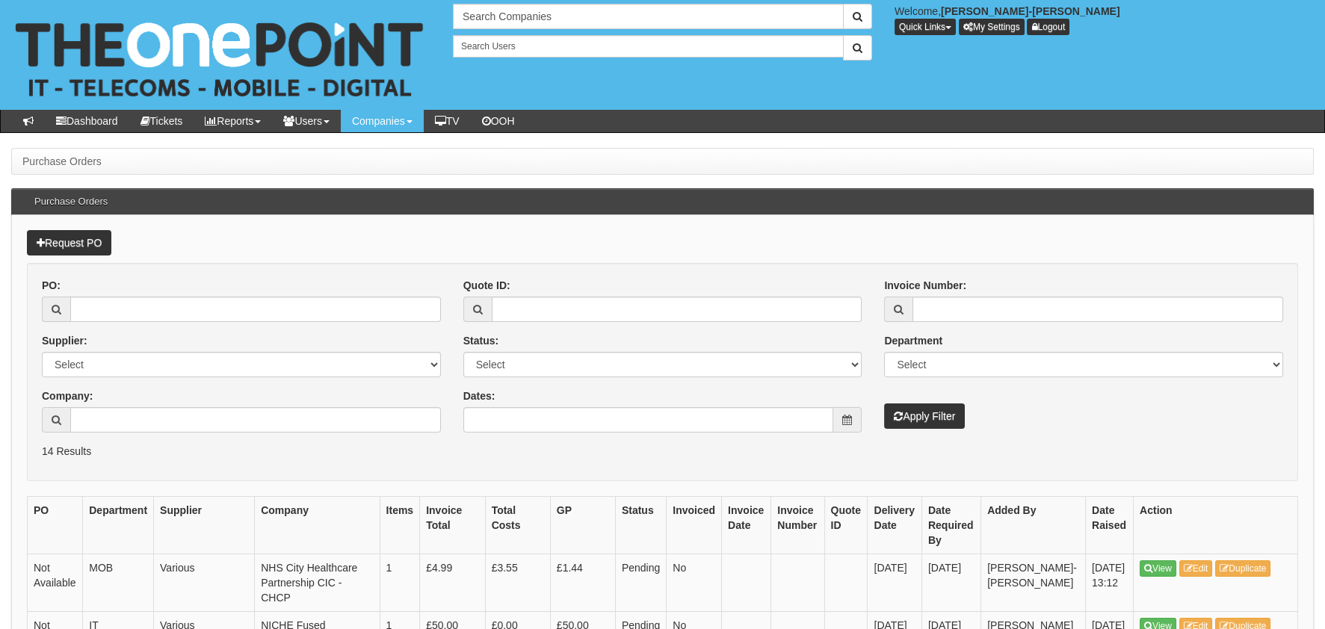
click at [1283, 49] on div "Search Companies Welcome, Abbie Maultby-Glen Quick Links Add Appointment Appoin…" at bounding box center [883, 32] width 883 height 57
click at [93, 424] on input "Company:" at bounding box center [255, 419] width 371 height 25
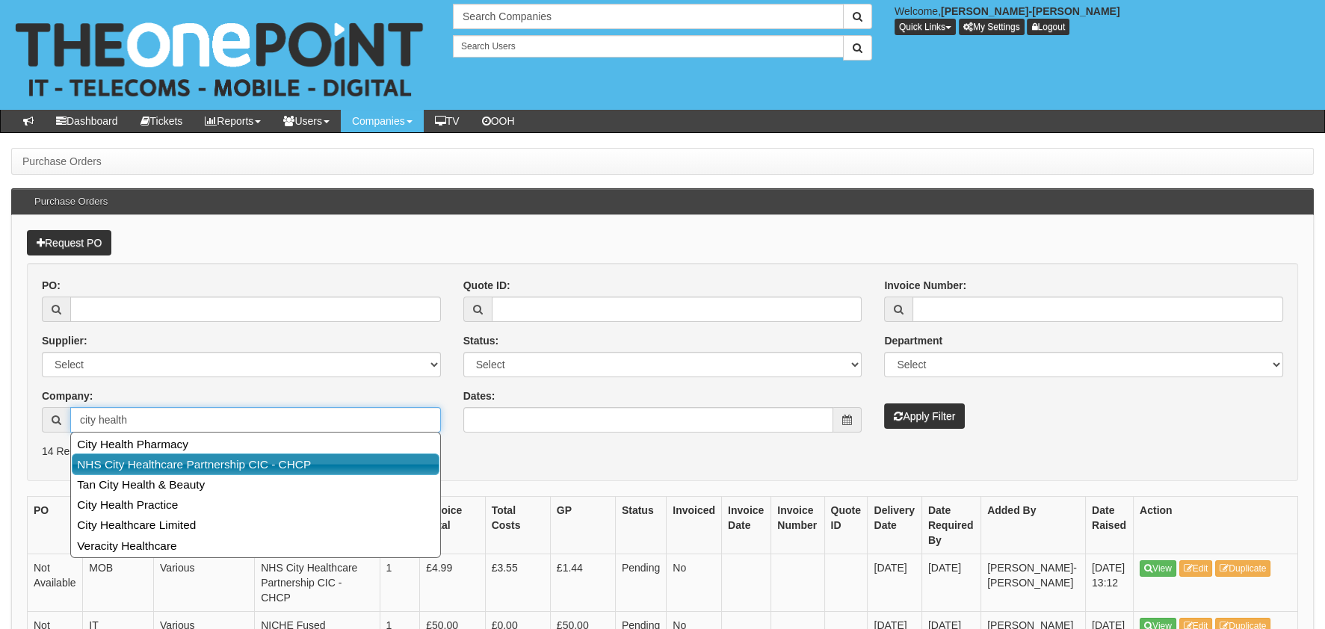
click at [235, 460] on link "NHS City Healthcare Partnership CIC - CHCP" at bounding box center [256, 465] width 368 height 22
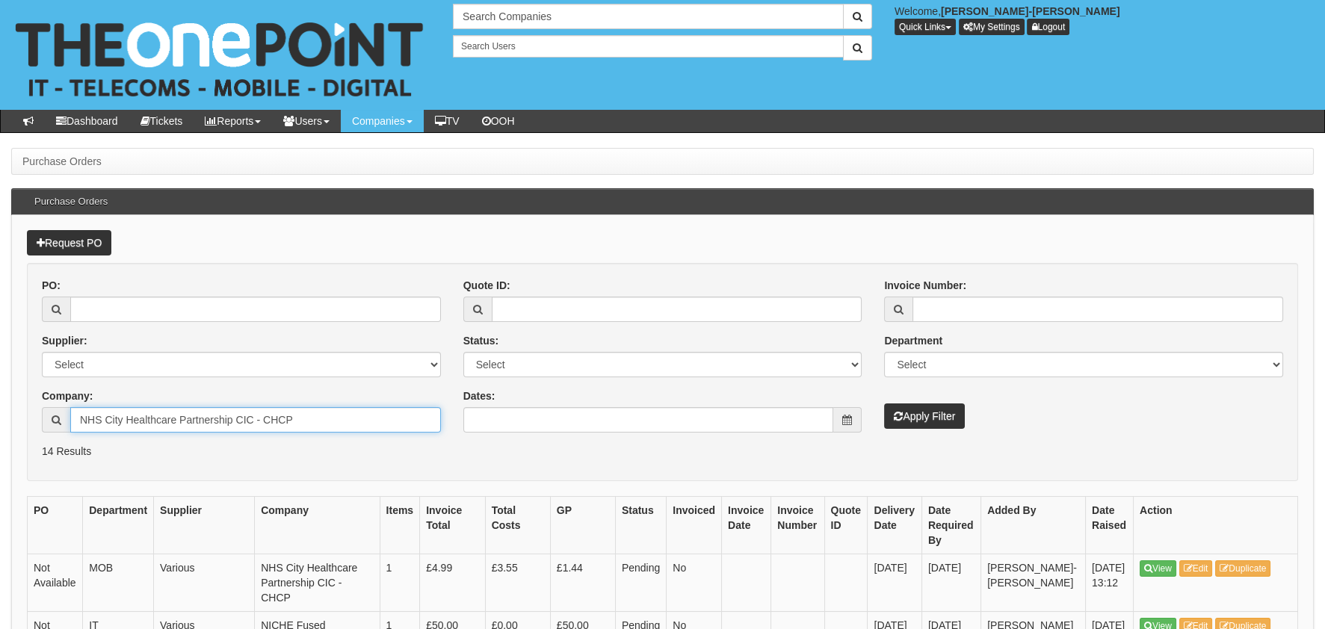
type input "NHS City Healthcare Partnership CIC - CHCP"
click at [964, 415] on button "Apply Filter" at bounding box center [924, 416] width 81 height 25
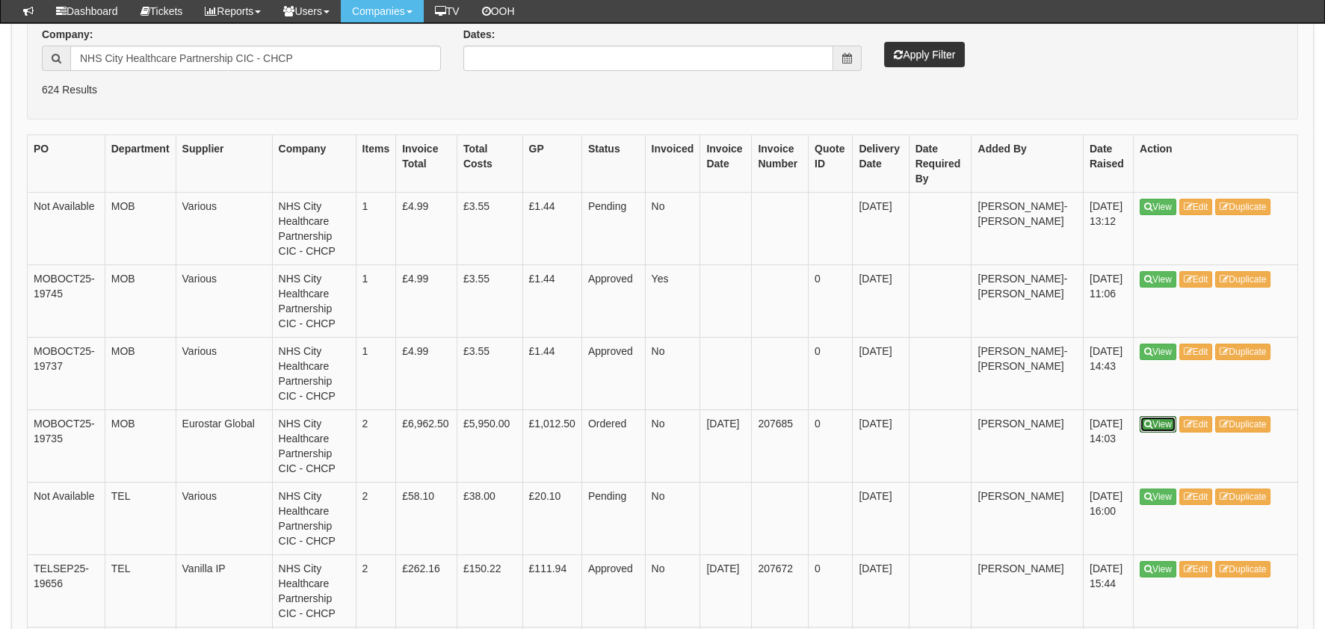
scroll to position [298, 0]
